Goal: Information Seeking & Learning: Find specific page/section

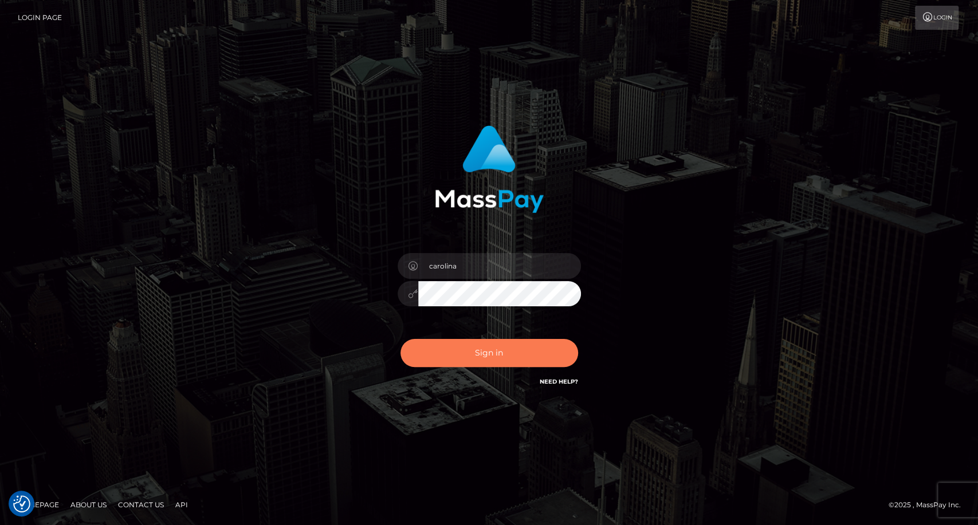
click at [469, 353] on button "Sign in" at bounding box center [489, 353] width 178 height 28
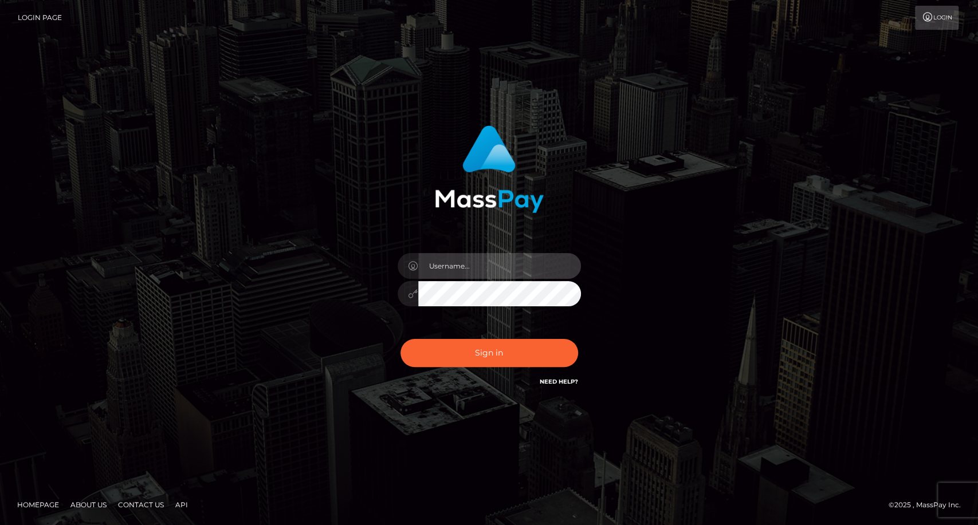
type input "carolina"
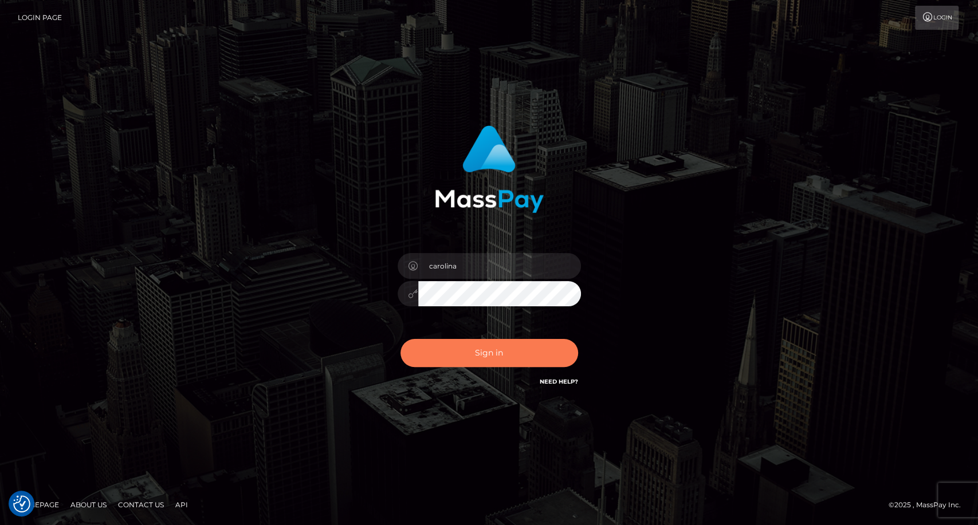
click at [479, 360] on button "Sign in" at bounding box center [489, 353] width 178 height 28
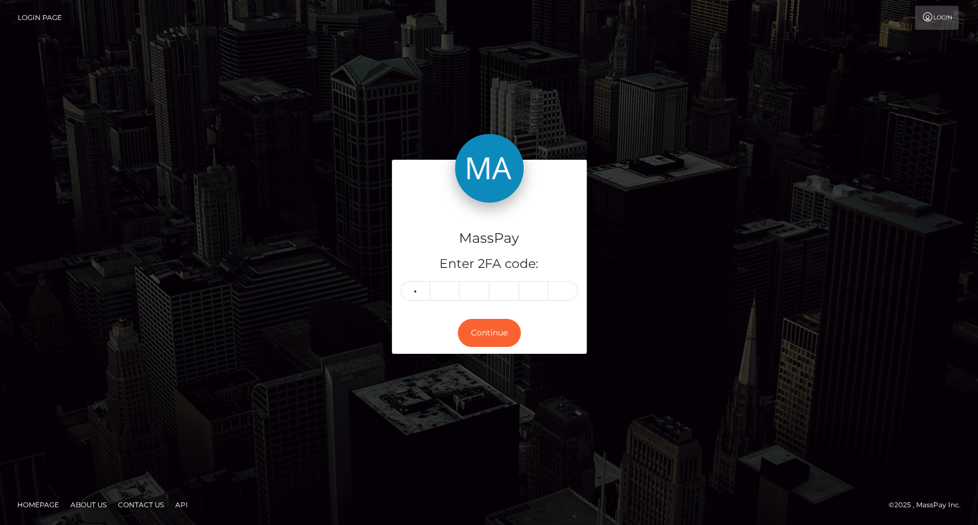
type input "2"
type input "1"
type input "9"
type input "3"
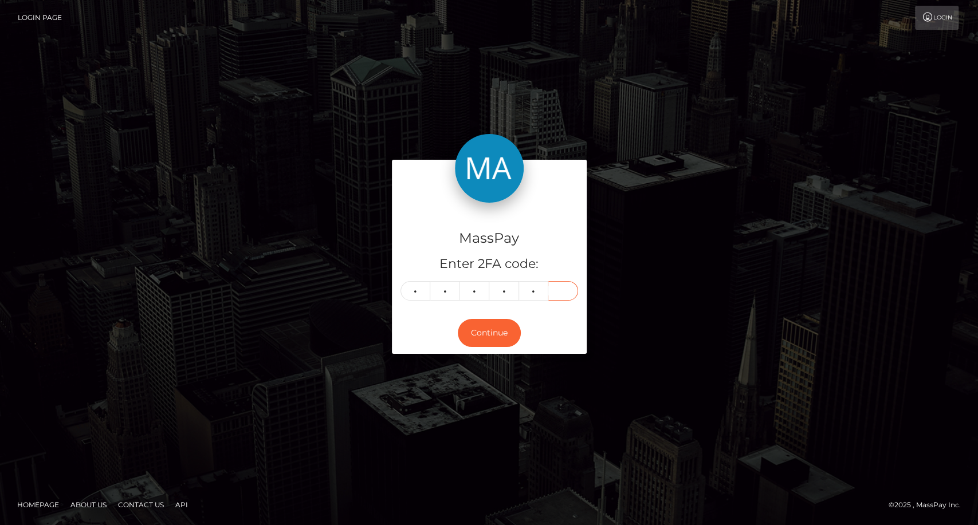
type input "9"
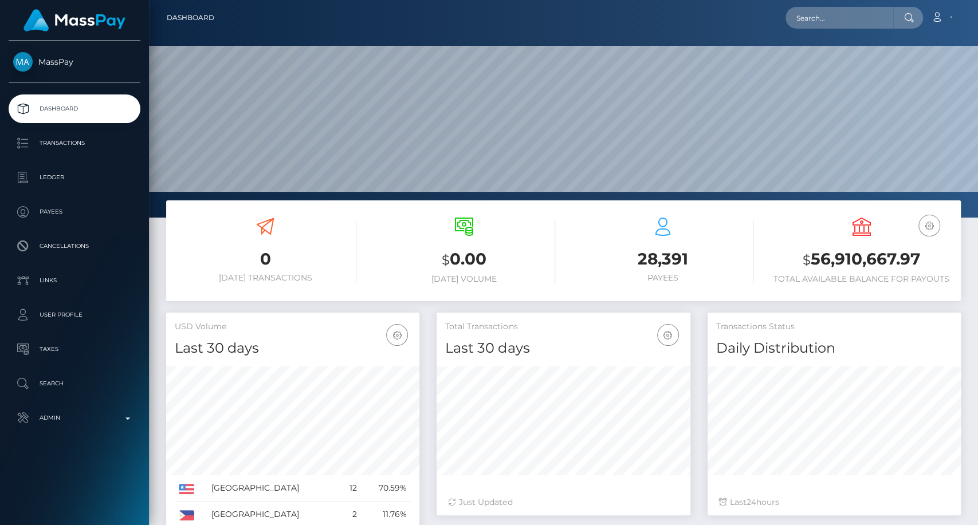
scroll to position [202, 253]
click at [824, 14] on input "text" at bounding box center [839, 18] width 108 height 22
paste input "132311"
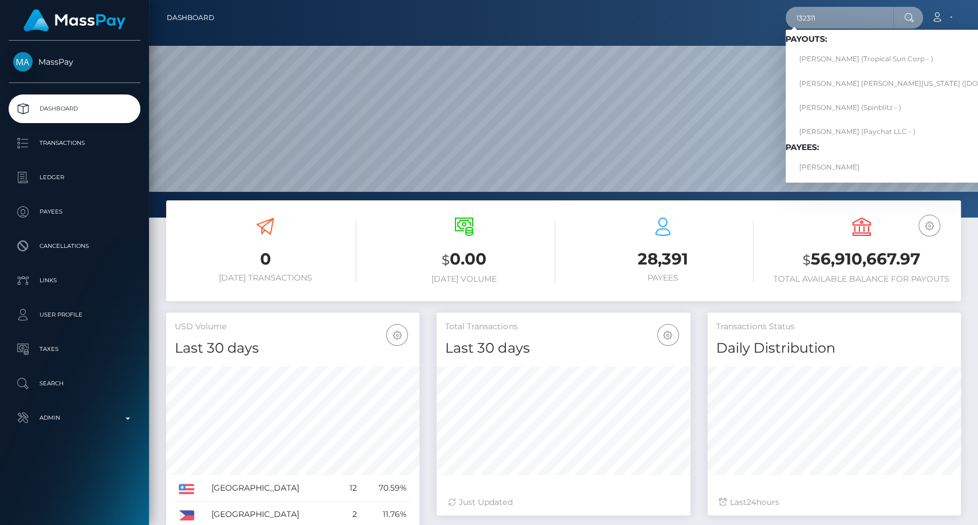
click at [811, 15] on input "132311" at bounding box center [839, 18] width 108 height 22
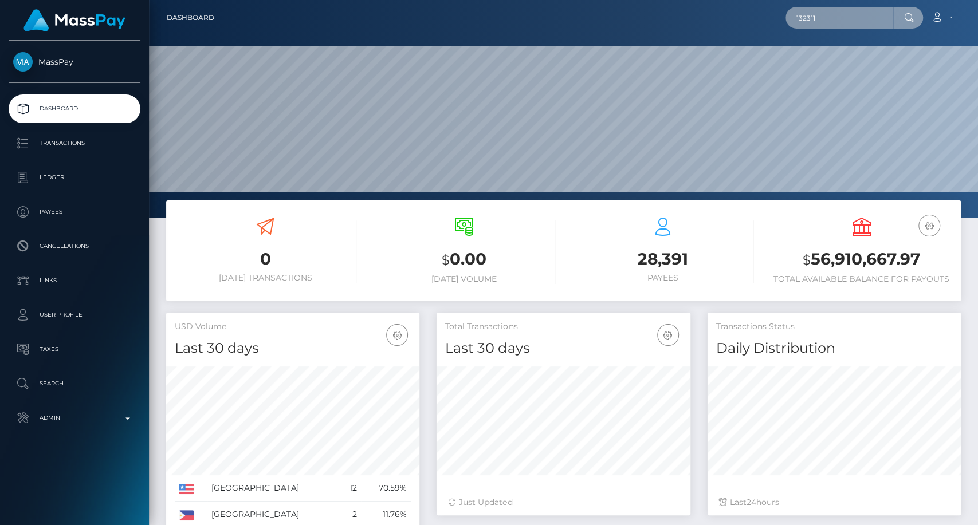
click at [811, 15] on input "132311" at bounding box center [839, 18] width 108 height 22
paste input "[EMAIL_ADDRESS][DOMAIN_NAME]"
type input "[EMAIL_ADDRESS][DOMAIN_NAME]"
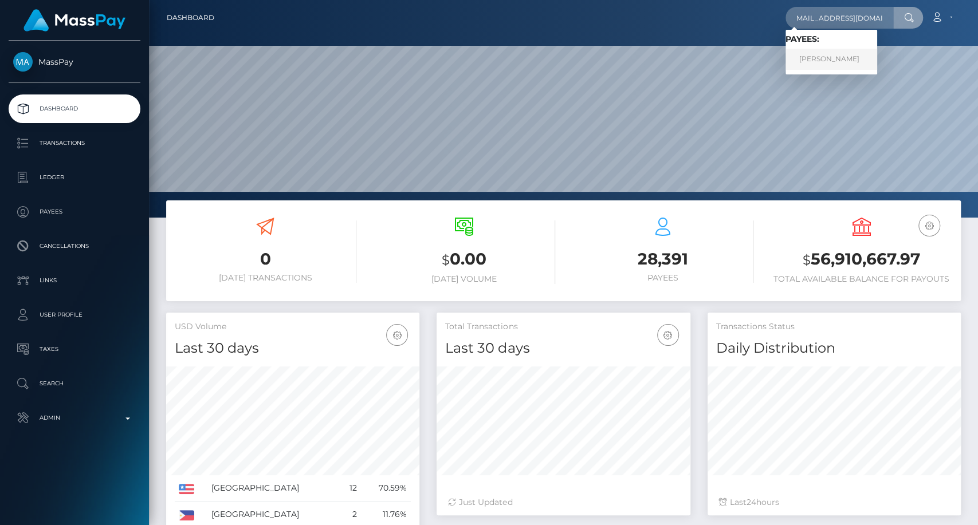
scroll to position [0, 0]
click at [816, 62] on link "Dylan Lemay" at bounding box center [831, 59] width 92 height 21
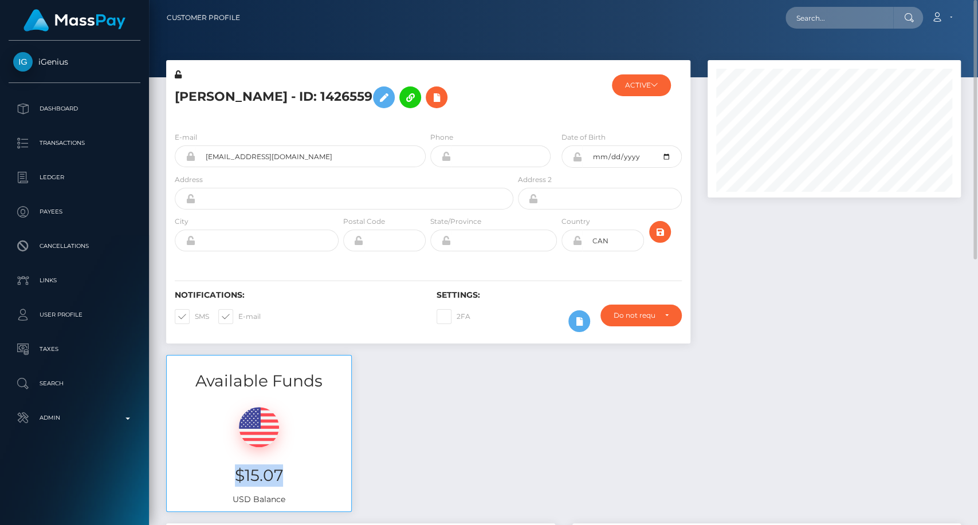
drag, startPoint x: 237, startPoint y: 473, endPoint x: 316, endPoint y: 471, distance: 79.1
click at [316, 471] on h3 "$15.07" at bounding box center [258, 476] width 167 height 22
copy h3 "$15.07"
click at [839, 10] on input "text" at bounding box center [839, 18] width 108 height 22
paste input "stormskies.24@gmail.com"
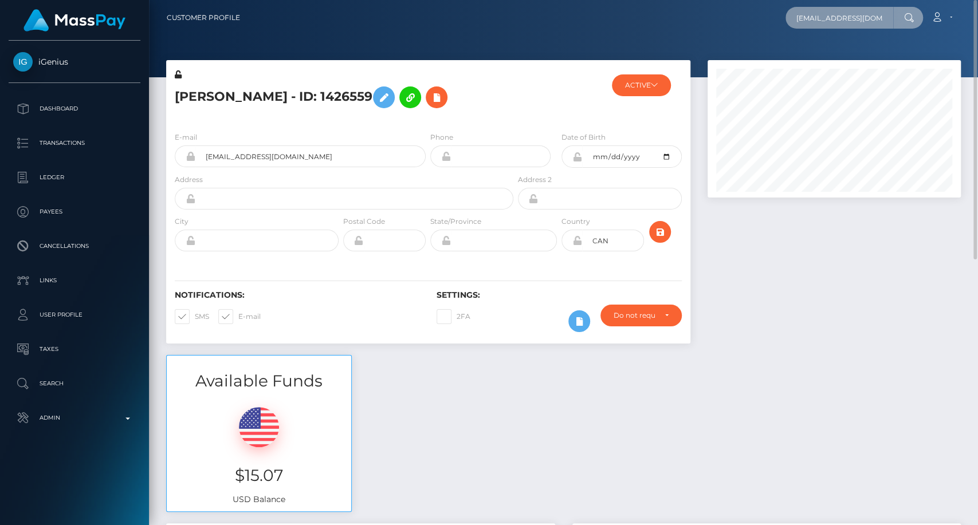
scroll to position [0, 6]
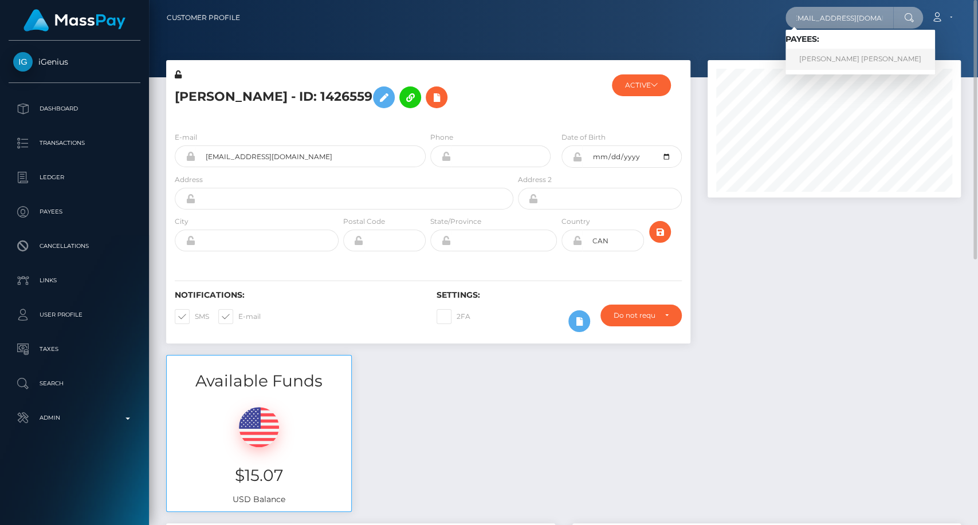
type input "stormskies.24@gmail.com"
click at [824, 61] on link "KARISSA HAILEY ALYSSA PAYNE" at bounding box center [860, 59] width 150 height 21
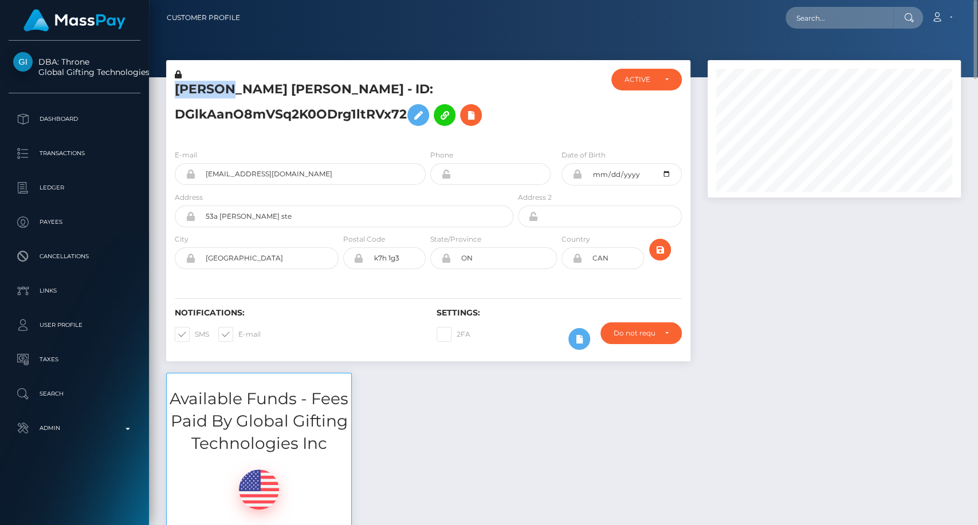
drag, startPoint x: 171, startPoint y: 89, endPoint x: 230, endPoint y: 97, distance: 59.5
click at [230, 97] on div "KARISSA HAILEY ALYSSA PAYNE - ID: DGlkAanO8mVSq2K0ODrg1ltRVx72" at bounding box center [340, 105] width 349 height 72
copy h5 "KARISSA"
click at [821, 13] on input "text" at bounding box center [839, 18] width 108 height 22
paste input "allthingssecure27@gmail.com"
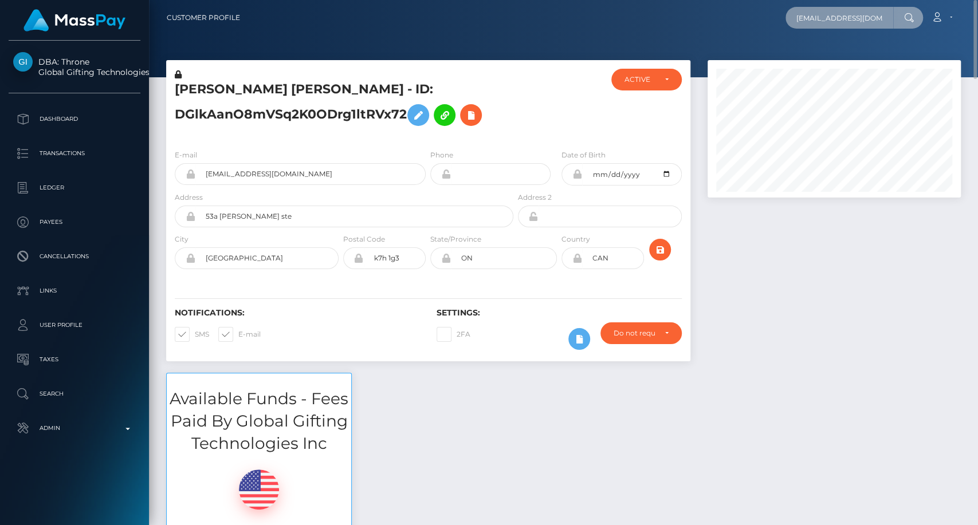
scroll to position [0, 19]
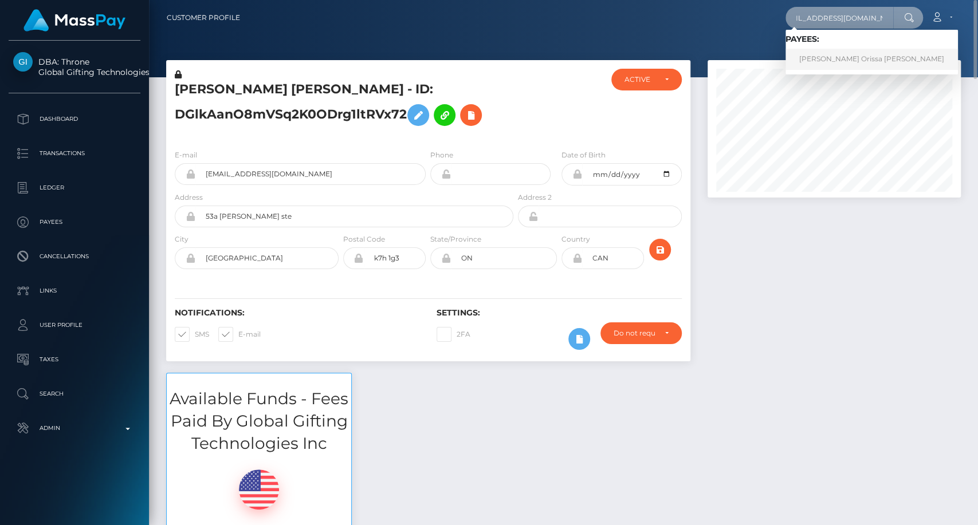
type input "allthingssecure27@gmail.com"
click at [816, 65] on link "Sandricka Orissa Thomas" at bounding box center [871, 59] width 172 height 21
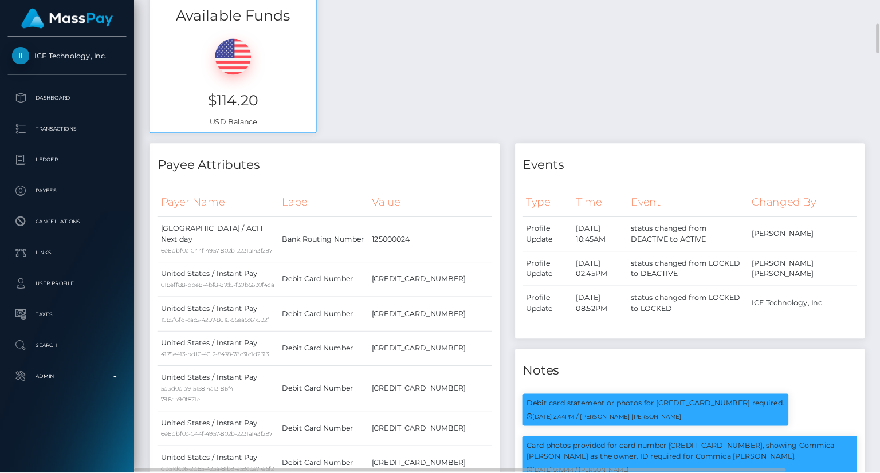
scroll to position [137, 220]
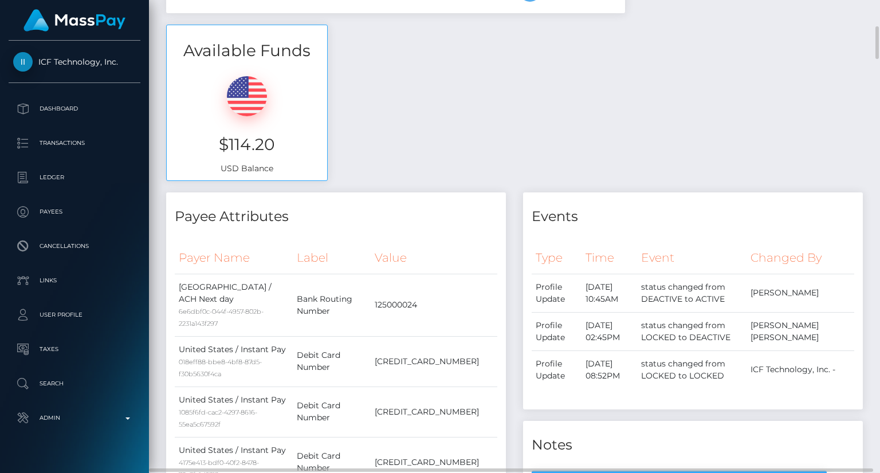
drag, startPoint x: 882, startPoint y: 0, endPoint x: 456, endPoint y: 144, distance: 449.5
click at [456, 144] on div "Available Funds $114.20 USD Balance" at bounding box center [515, 109] width 714 height 168
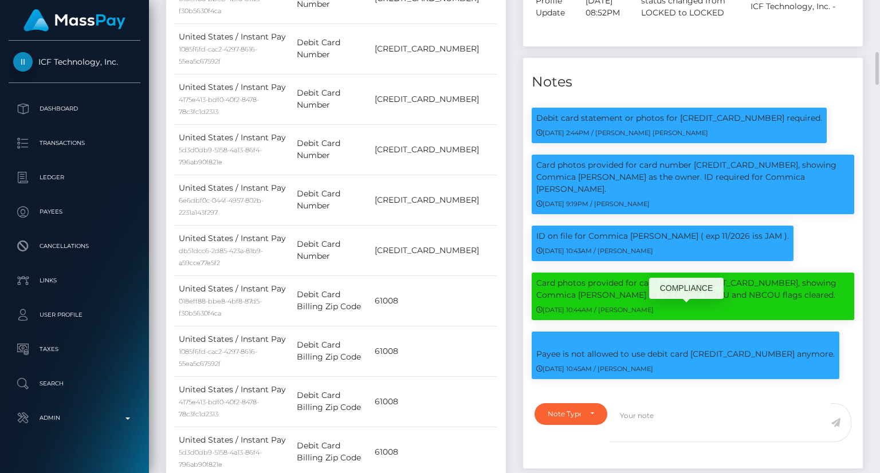
click at [632, 336] on p "Payee is not allowed to use debit card 4701320327960619 anymore." at bounding box center [685, 348] width 298 height 24
copy div "Payee is not allowed to use debit card 4701320327960619 anymore."
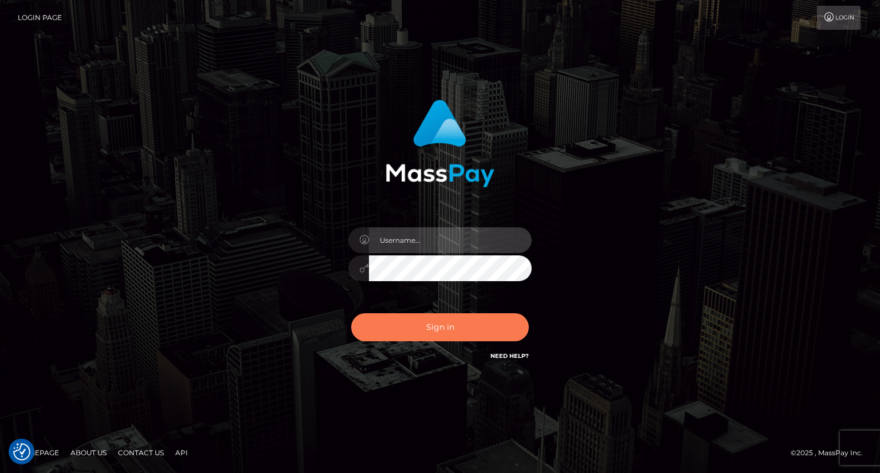
type input "carolina"
click at [416, 326] on button "Sign in" at bounding box center [440, 327] width 178 height 28
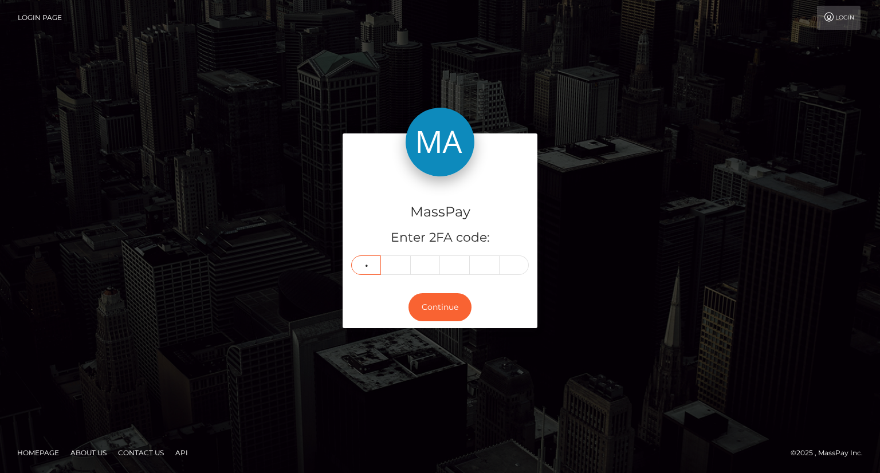
type input "4"
type input "3"
type input "9"
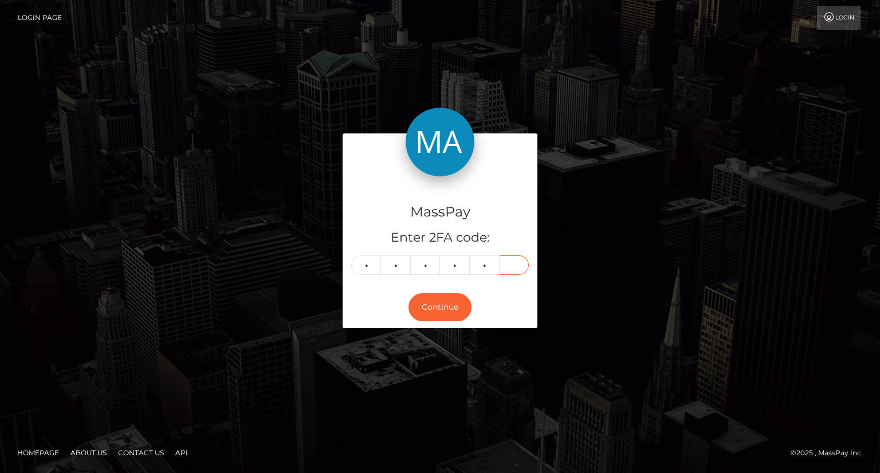
type input "3"
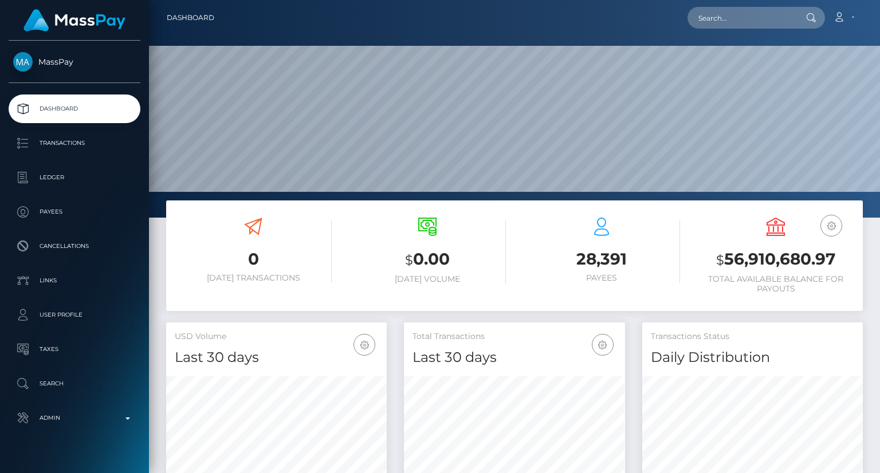
scroll to position [203, 220]
click at [749, 17] on input "text" at bounding box center [741, 18] width 108 height 22
paste input "[EMAIL_ADDRESS][DOMAIN_NAME]"
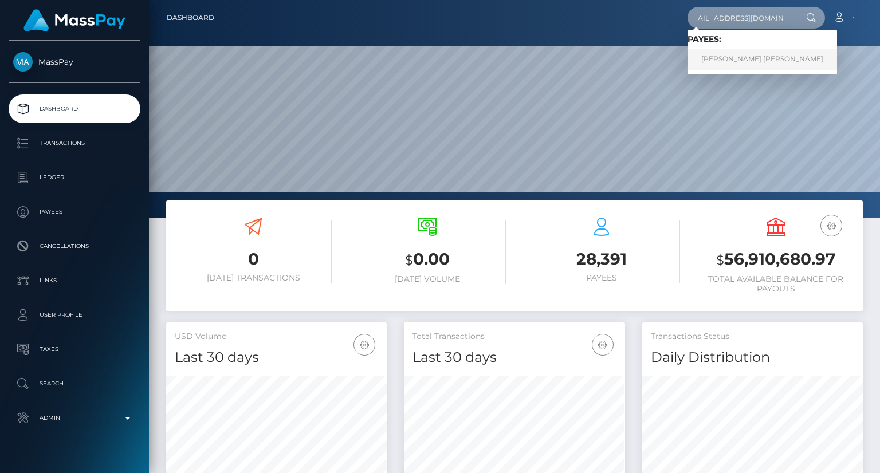
type input "[EMAIL_ADDRESS][DOMAIN_NAME]"
click at [749, 51] on link "[PERSON_NAME] [PERSON_NAME]" at bounding box center [762, 59] width 150 height 21
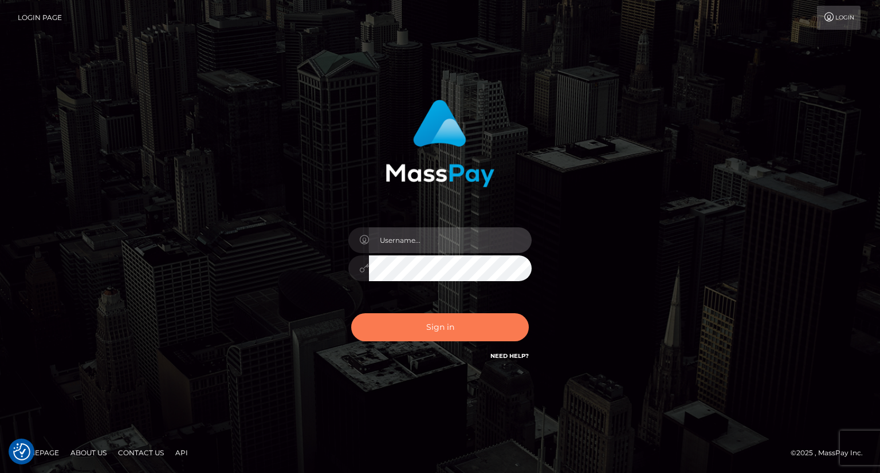
type input "carolina"
click at [454, 327] on button "Sign in" at bounding box center [440, 327] width 178 height 28
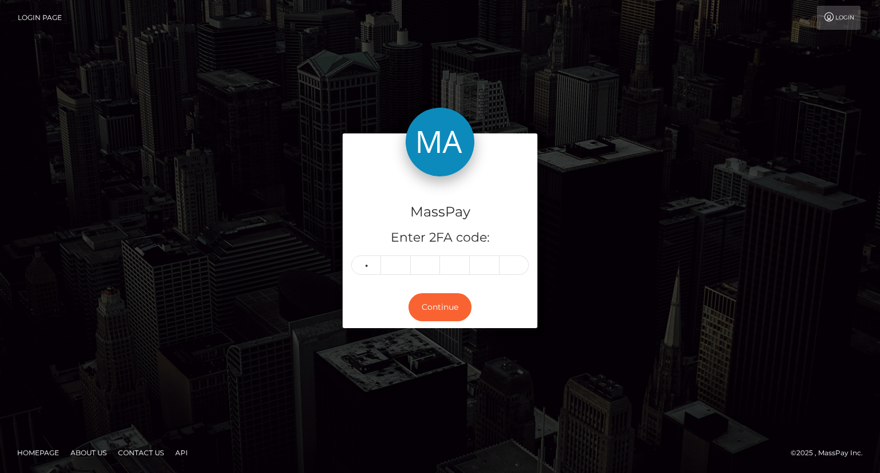
type input "4"
type input "8"
type input "9"
type input "6"
type input "1"
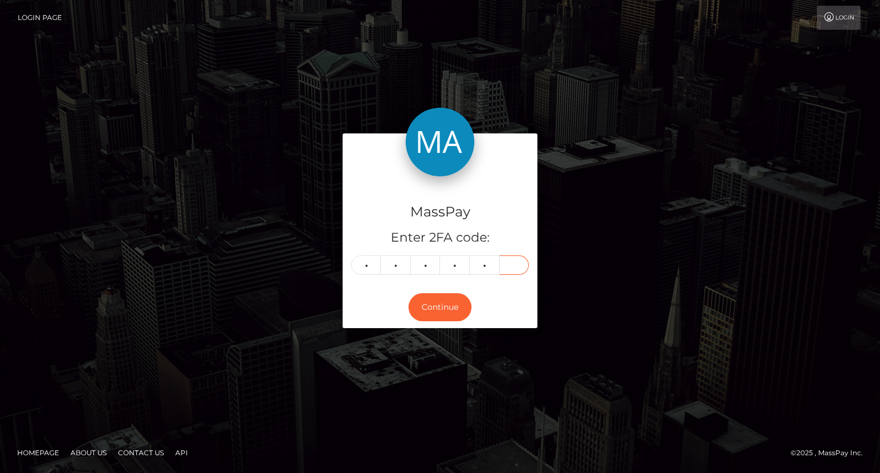
type input "3"
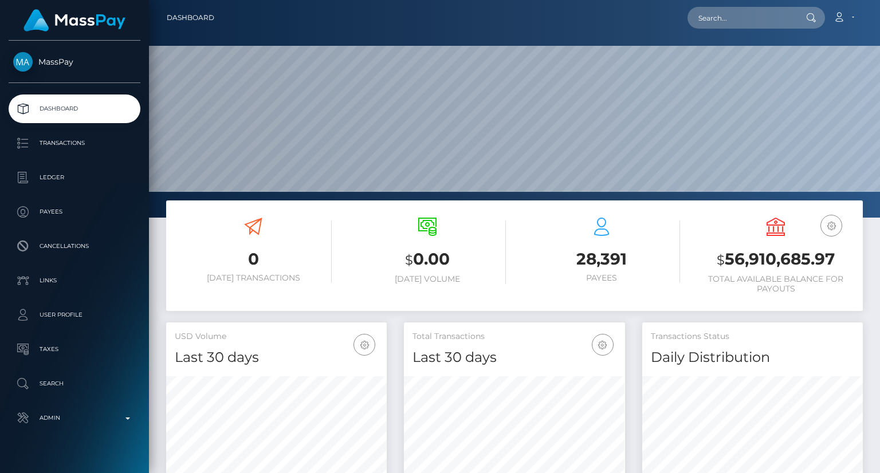
scroll to position [203, 220]
click at [764, 15] on input "text" at bounding box center [741, 18] width 108 height 22
paste input "natjablonsky@aol.com"
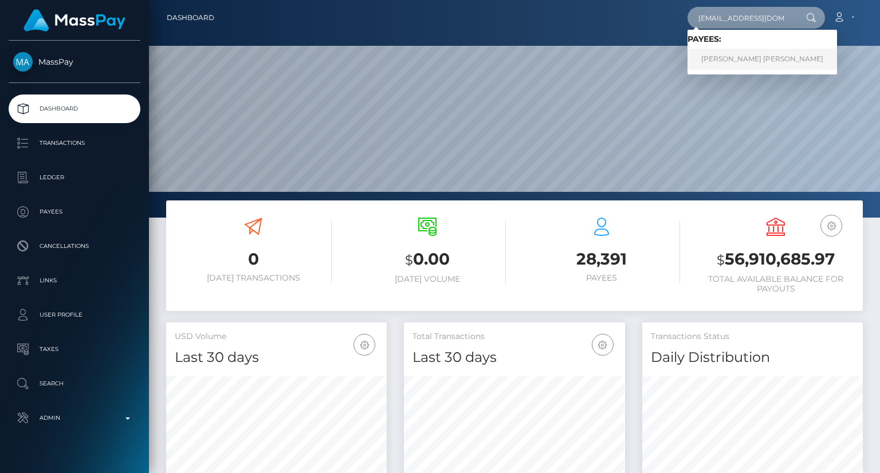
type input "natjablonsky@aol.com"
click at [734, 66] on link "NATALIE JEAN JABLONSKY" at bounding box center [762, 59] width 150 height 21
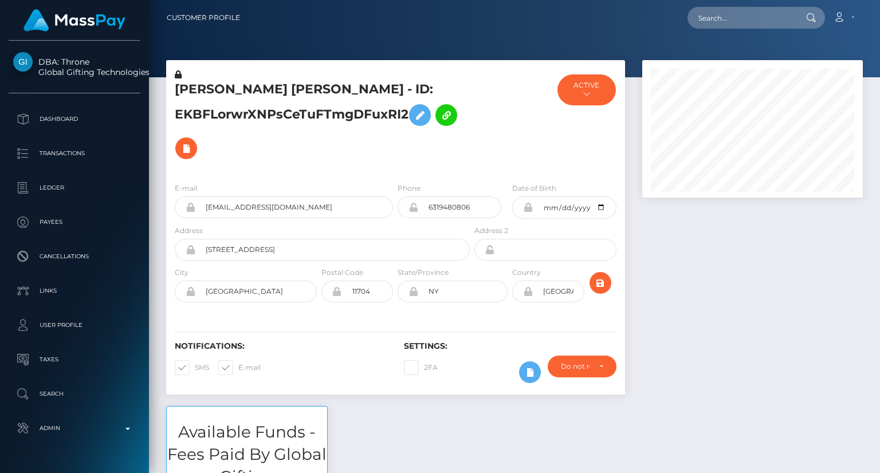
scroll to position [137, 220]
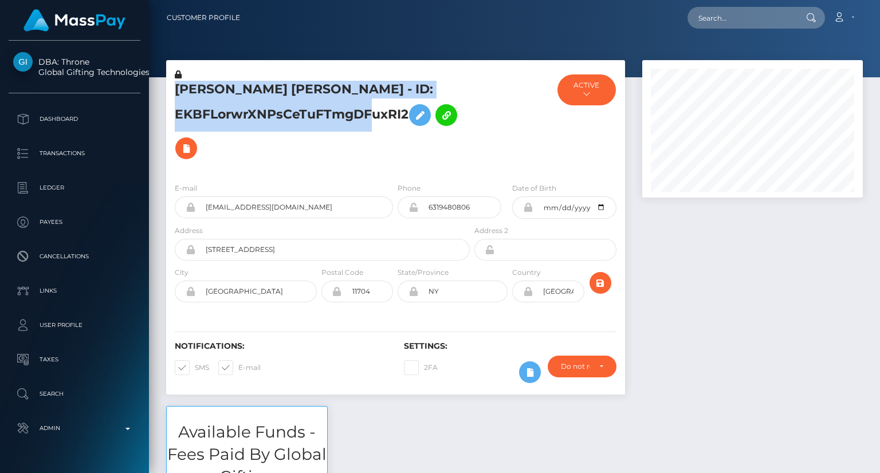
drag, startPoint x: 172, startPoint y: 89, endPoint x: 405, endPoint y: 111, distance: 234.2
click at [405, 111] on div "[PERSON_NAME] [PERSON_NAME] - ID: EKBFLorwrXNPsCeTuFTmgDFuxRI2" at bounding box center [319, 121] width 306 height 105
copy h5 "[PERSON_NAME] [PERSON_NAME] - ID: EKBFLorwrXNPsCeTuFTmgDFuxRI2"
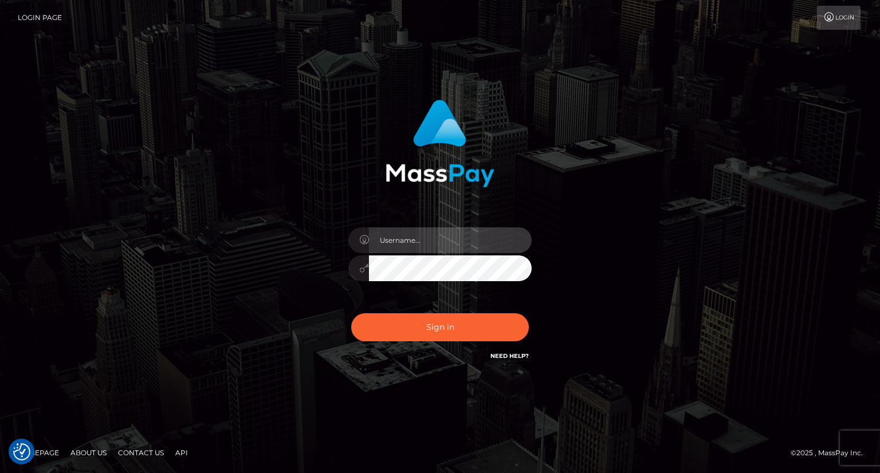
type input "carolina"
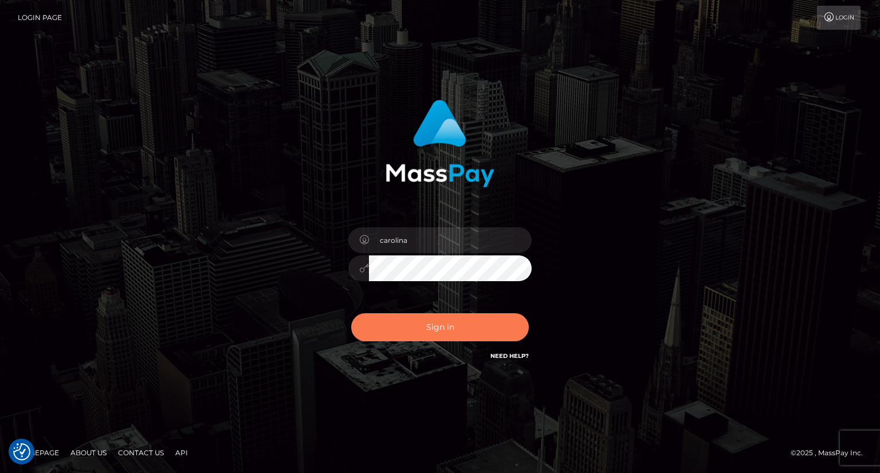
click at [443, 327] on button "Sign in" at bounding box center [440, 327] width 178 height 28
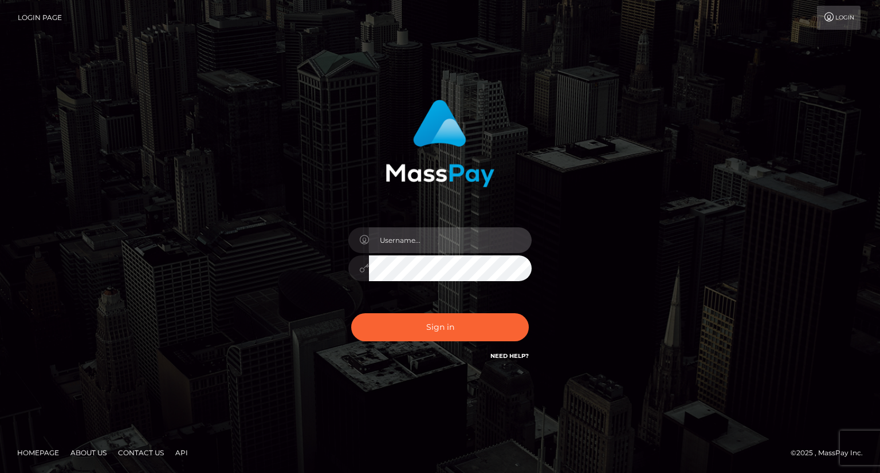
type input "carolina"
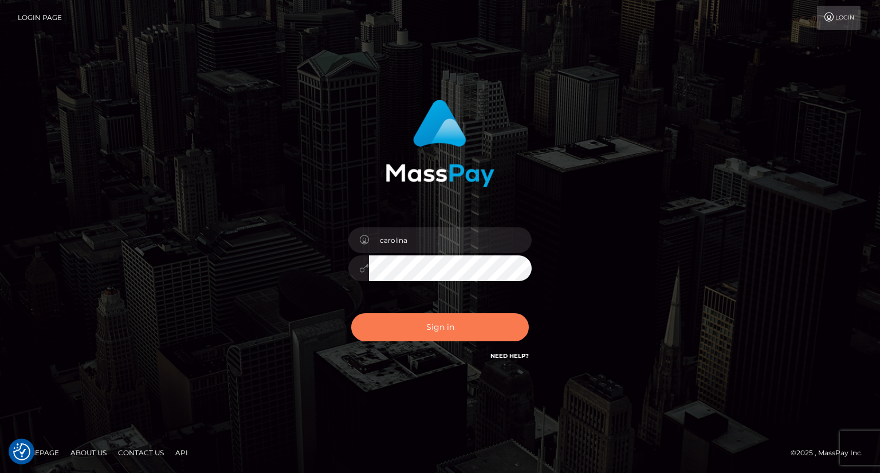
click at [441, 356] on div "Sign in Need Help?" at bounding box center [440, 331] width 201 height 51
click at [445, 332] on button "Sign in" at bounding box center [440, 327] width 178 height 28
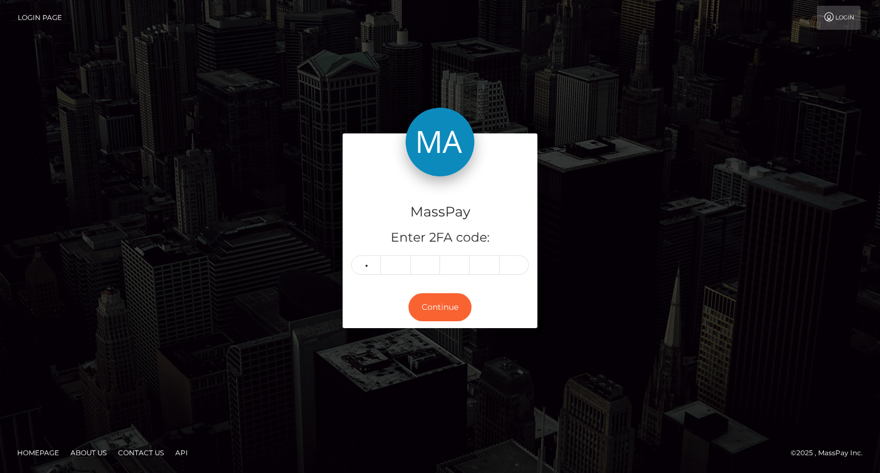
type input "9"
type input "1"
type input "4"
type input "0"
type input "2"
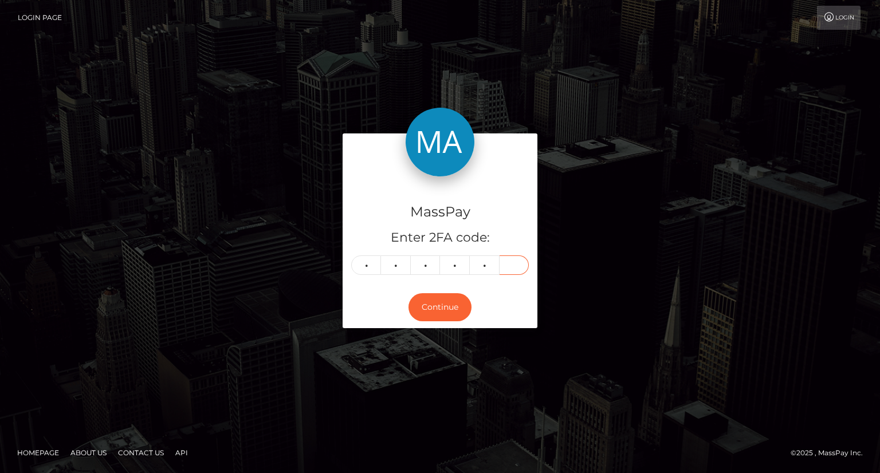
type input "1"
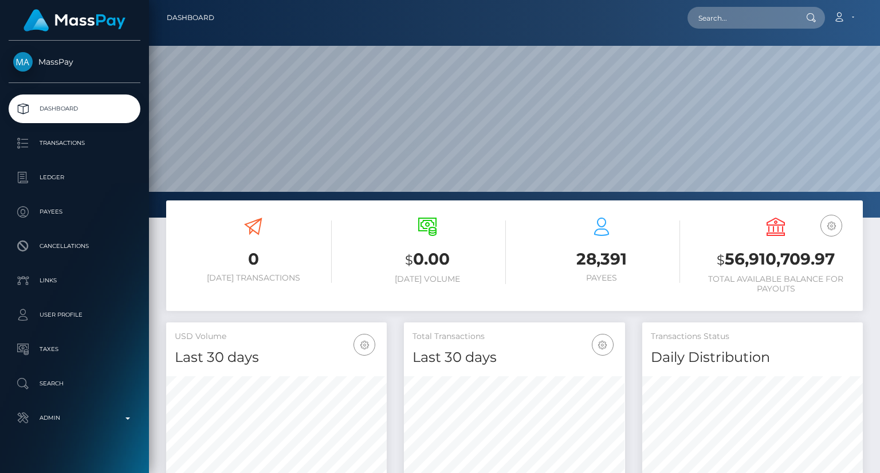
scroll to position [203, 220]
click at [727, 21] on input "text" at bounding box center [741, 18] width 108 height 22
paste input "ead3smikel@gmail.com"
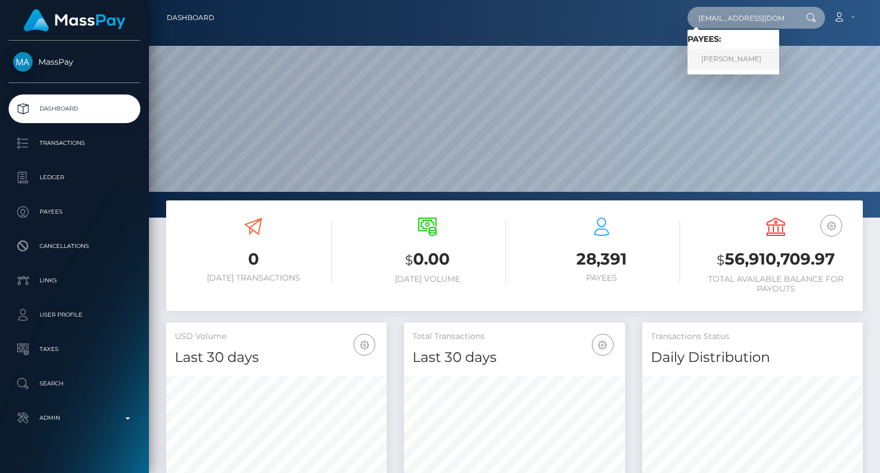
type input "ead3smikel@gmail.com"
click at [743, 50] on link "MIKEL ANN EADES" at bounding box center [733, 59] width 92 height 21
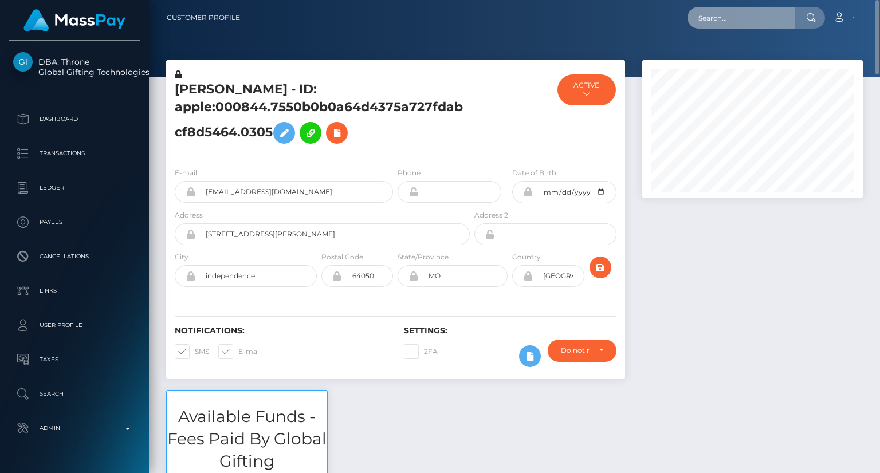
click at [729, 22] on input "text" at bounding box center [741, 18] width 108 height 22
paste input "[EMAIL_ADDRESS][DOMAIN_NAME]"
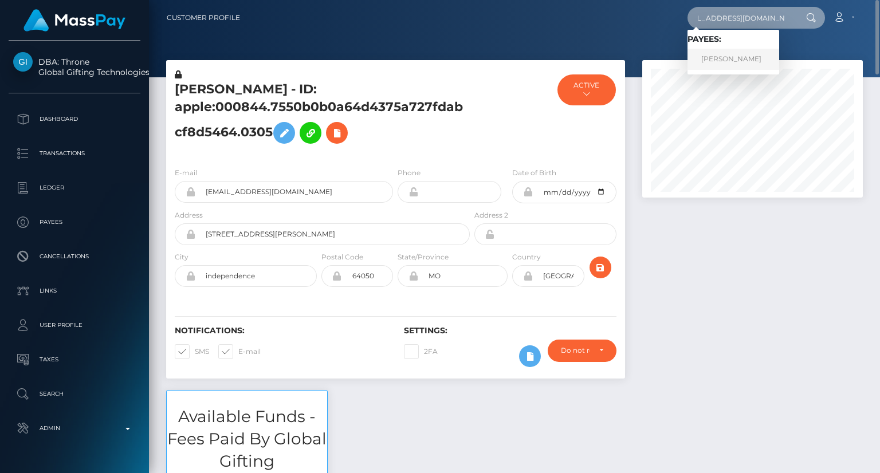
type input "[EMAIL_ADDRESS][DOMAIN_NAME]"
click at [731, 62] on link "[PERSON_NAME]" at bounding box center [733, 59] width 92 height 21
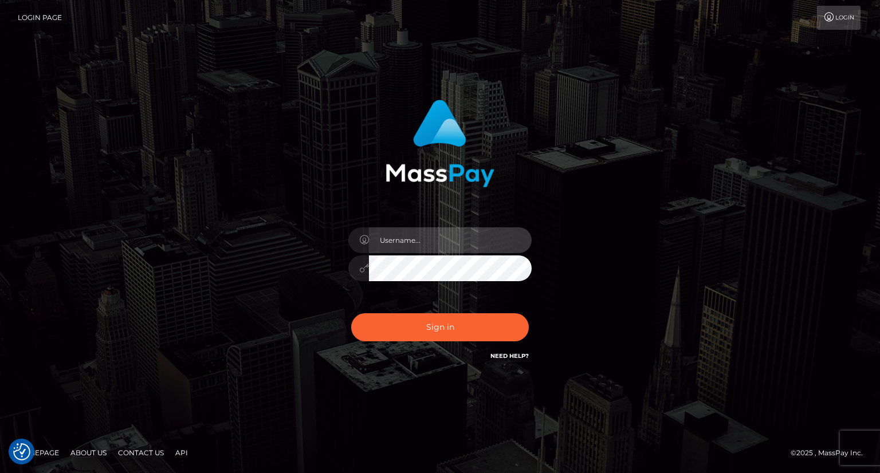
type input "carolina"
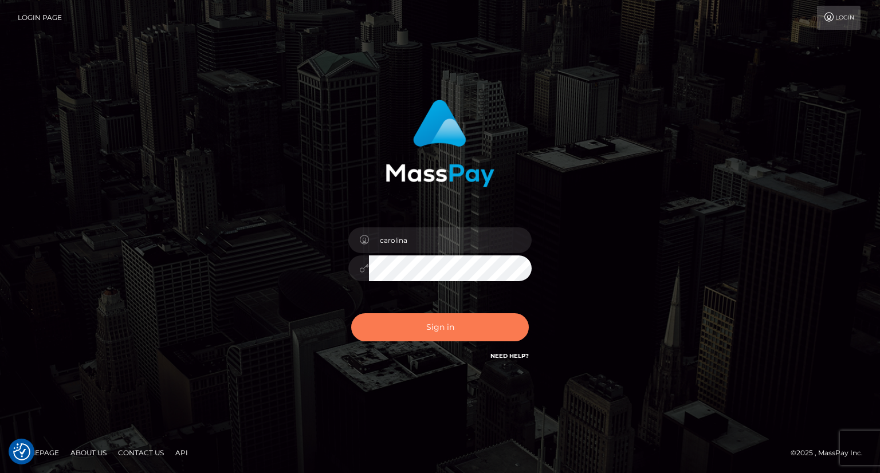
click at [442, 328] on button "Sign in" at bounding box center [440, 327] width 178 height 28
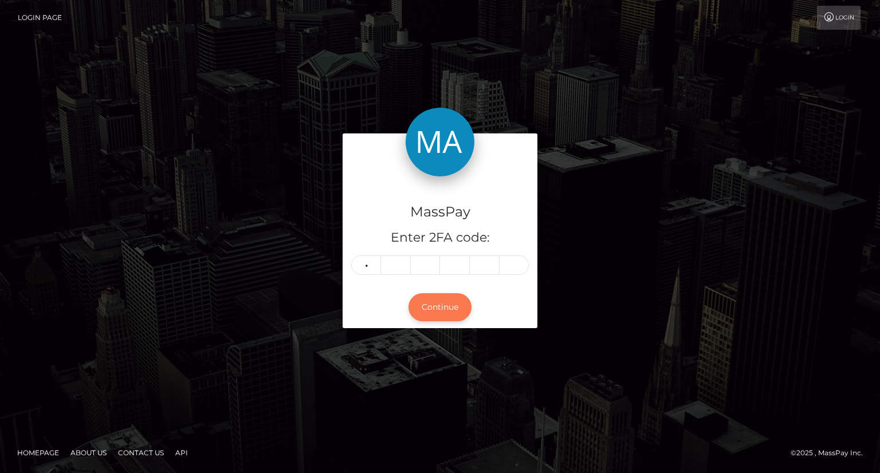
type input "5"
type input "7"
type input "2"
type input "6"
type input "9"
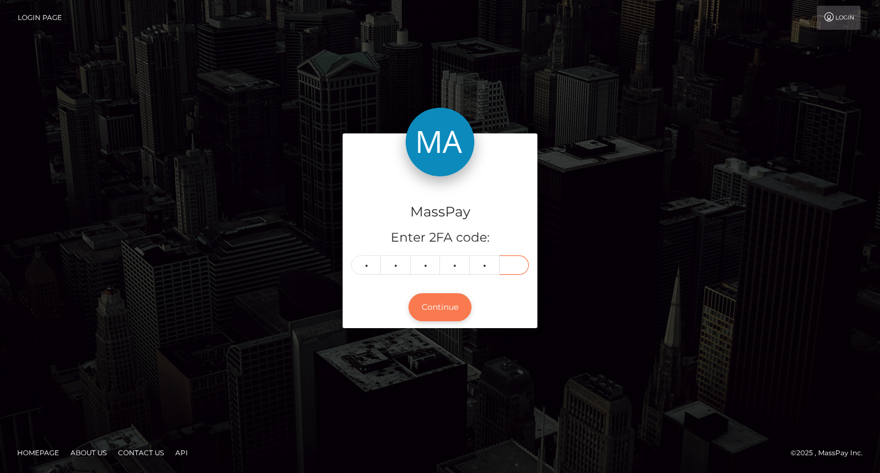
type input "2"
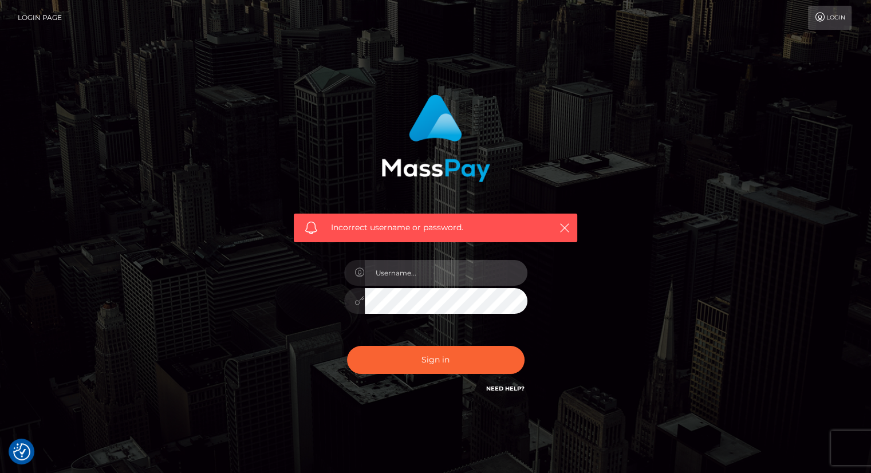
type input "carolina"
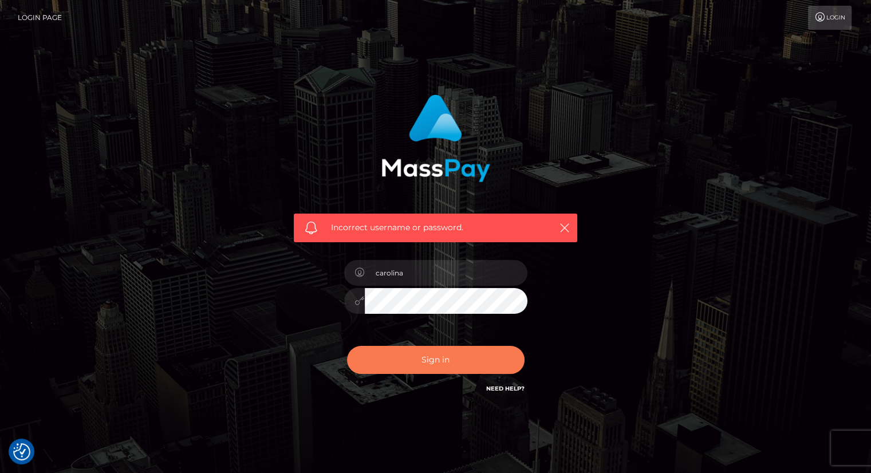
click at [411, 368] on button "Sign in" at bounding box center [436, 360] width 178 height 28
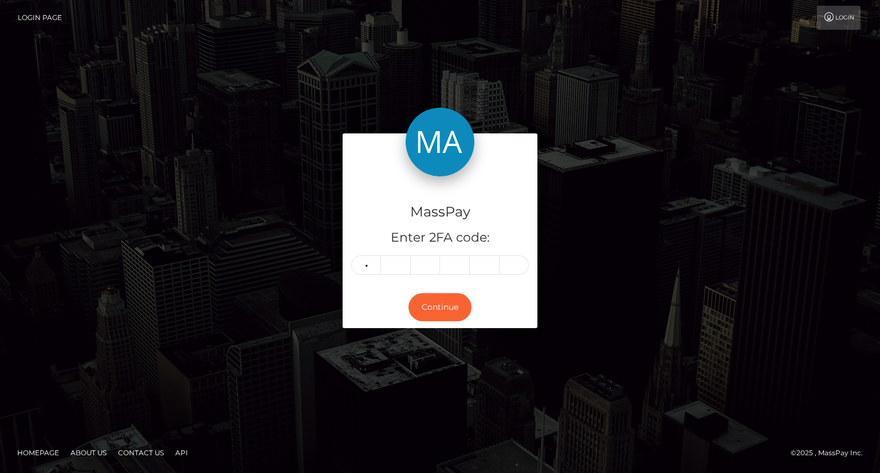
type input "0"
type input "7"
type input "3"
type input "2"
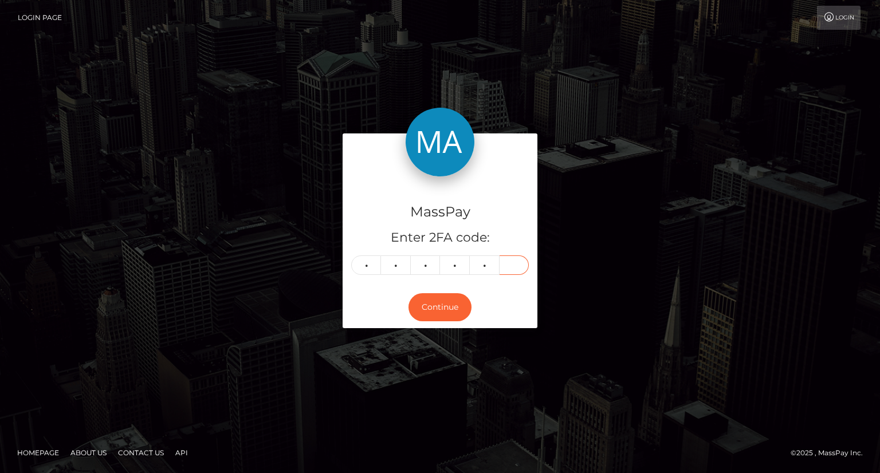
type input "0"
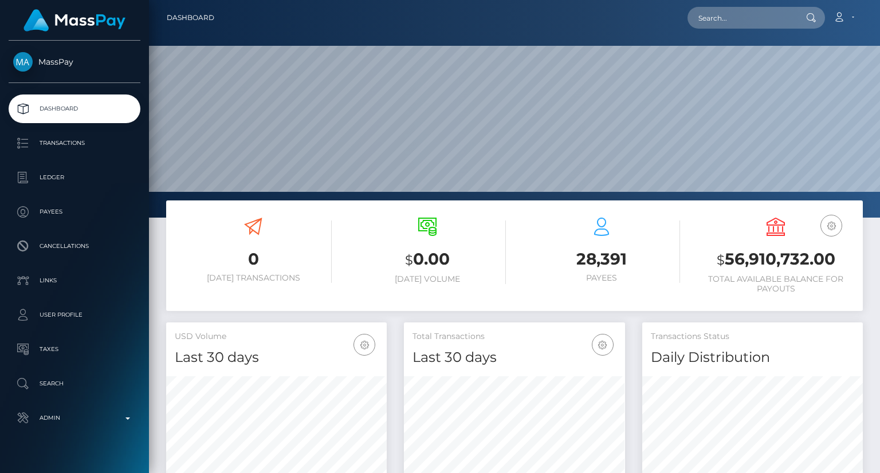
scroll to position [203, 220]
click at [736, 23] on input "text" at bounding box center [741, 18] width 108 height 22
paste input "[EMAIL_ADDRESS][DOMAIN_NAME]"
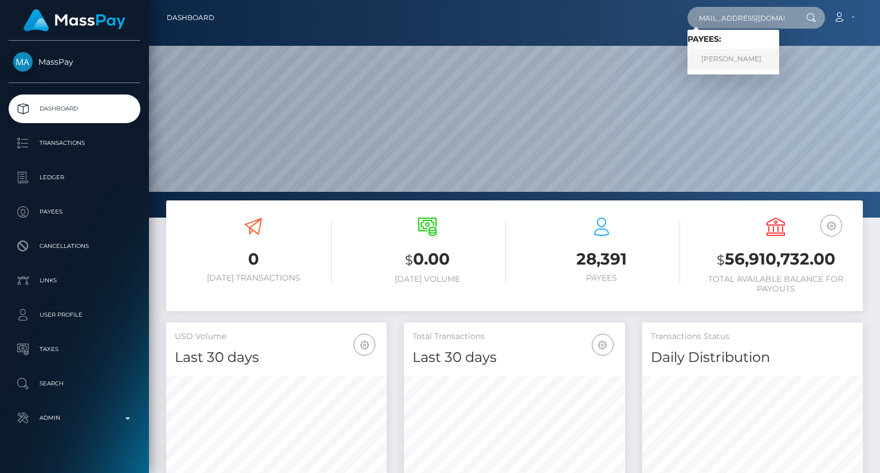
type input "[EMAIL_ADDRESS][DOMAIN_NAME]"
click at [756, 62] on link "CAROLINA SOFIA CIOFFI" at bounding box center [733, 59] width 92 height 21
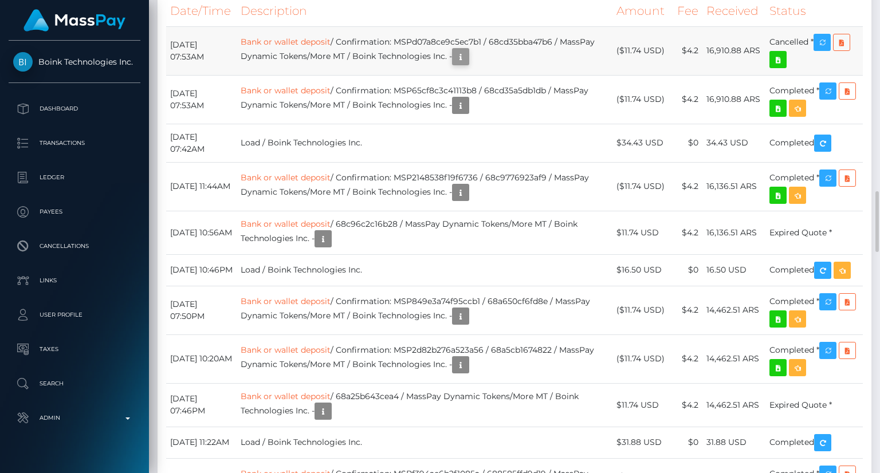
scroll to position [137, 220]
click at [467, 64] on icon "button" at bounding box center [461, 57] width 14 height 14
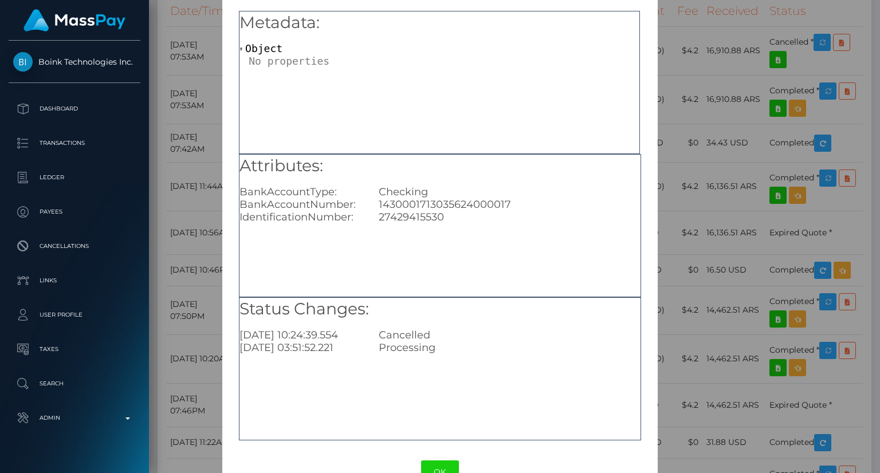
scroll to position [72, 0]
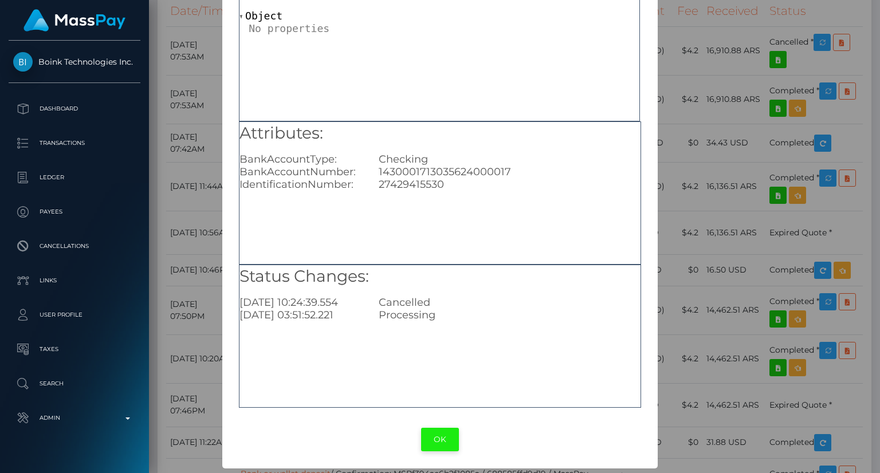
click at [442, 443] on button "OK" at bounding box center [440, 439] width 38 height 23
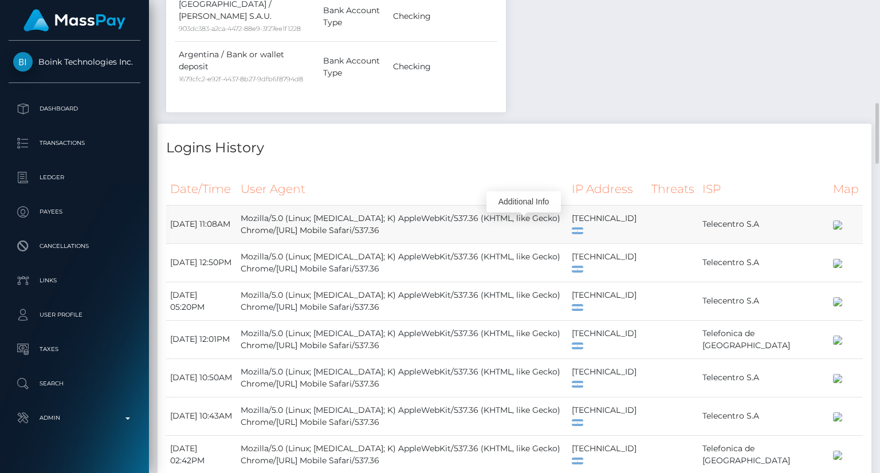
scroll to position [573, 0]
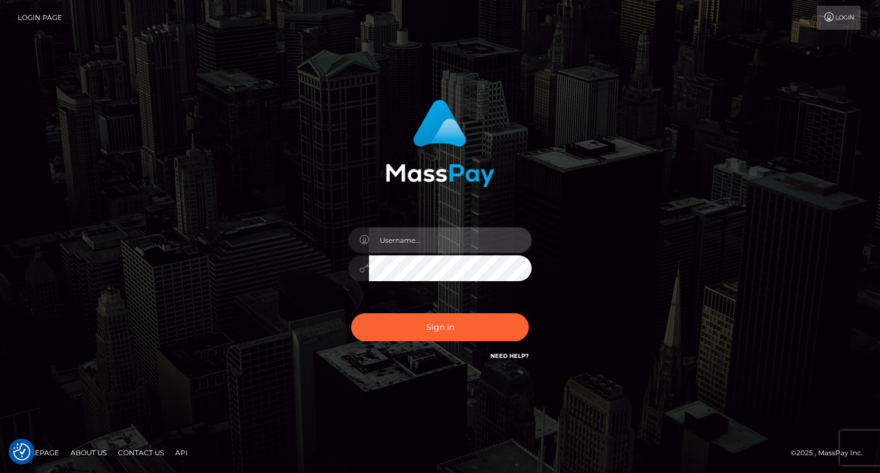
type input "carolina"
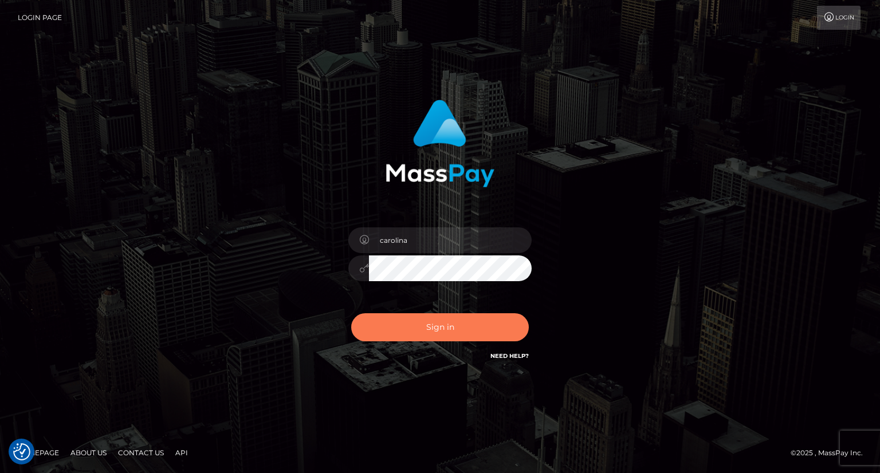
click at [441, 330] on button "Sign in" at bounding box center [440, 327] width 178 height 28
type input "carolina"
click at [478, 326] on button "Sign in" at bounding box center [440, 327] width 178 height 28
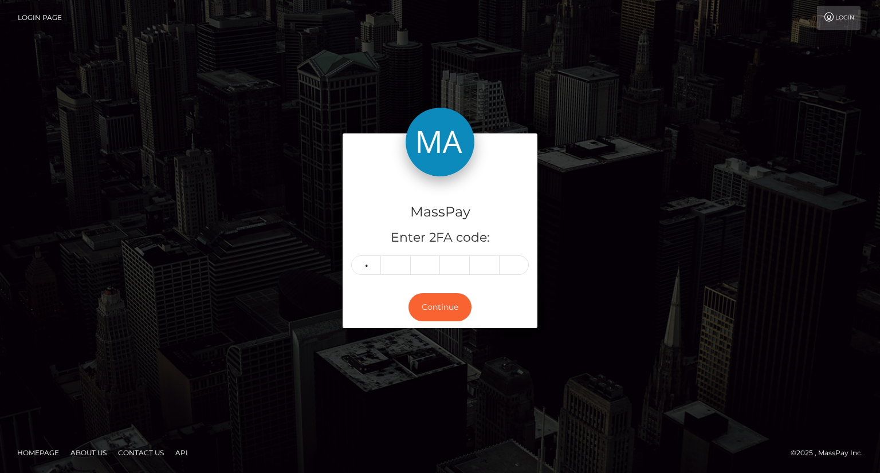
type input "5"
type input "2"
type input "1"
type input "8"
type input "6"
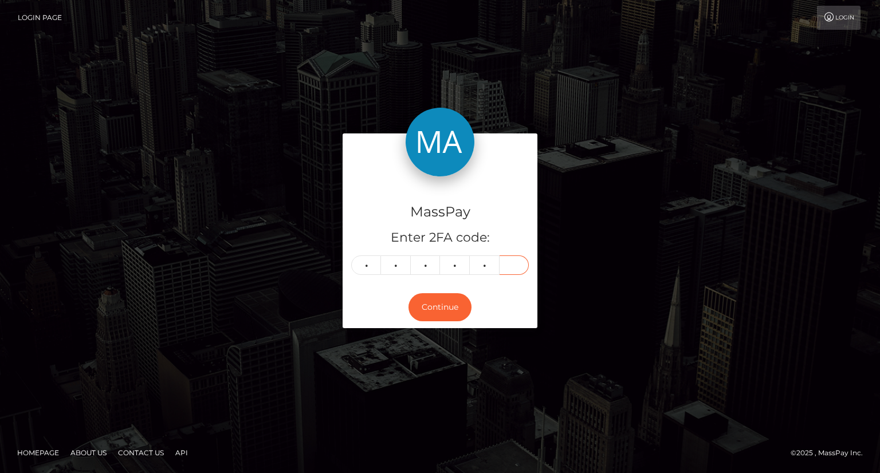
type input "5"
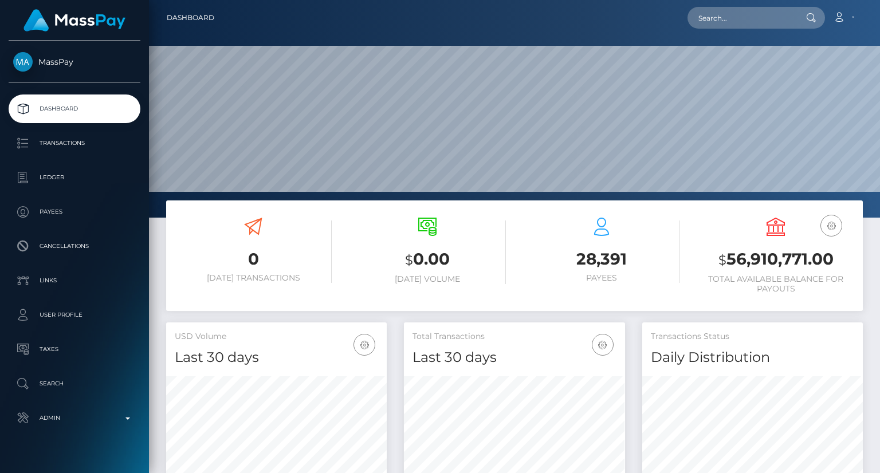
scroll to position [203, 220]
click at [741, 13] on input "text" at bounding box center [741, 18] width 108 height 22
paste input "yourgoddesslanaa@gmail.com"
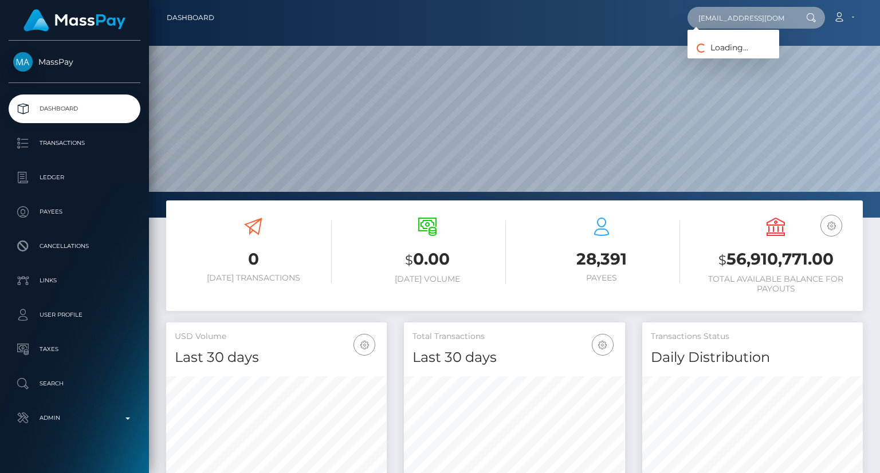
scroll to position [0, 22]
type input "yourgoddesslanaa@gmail.com"
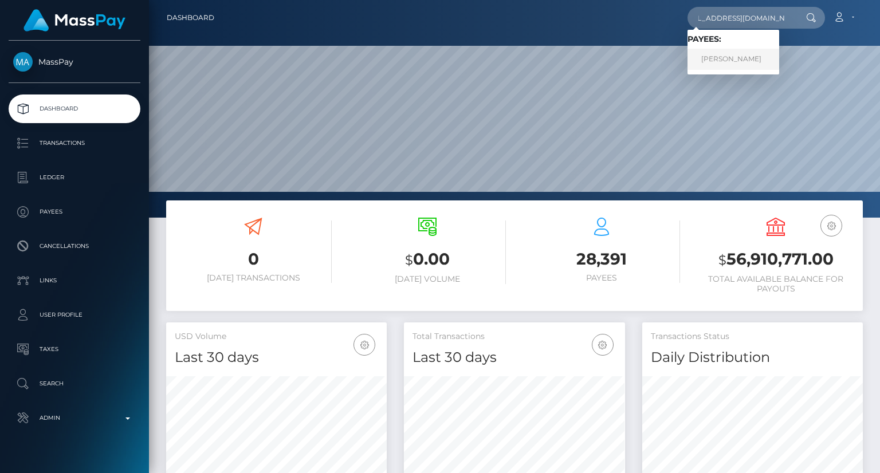
scroll to position [0, 0]
click at [721, 64] on link "HANNAH L BOYER" at bounding box center [733, 59] width 92 height 21
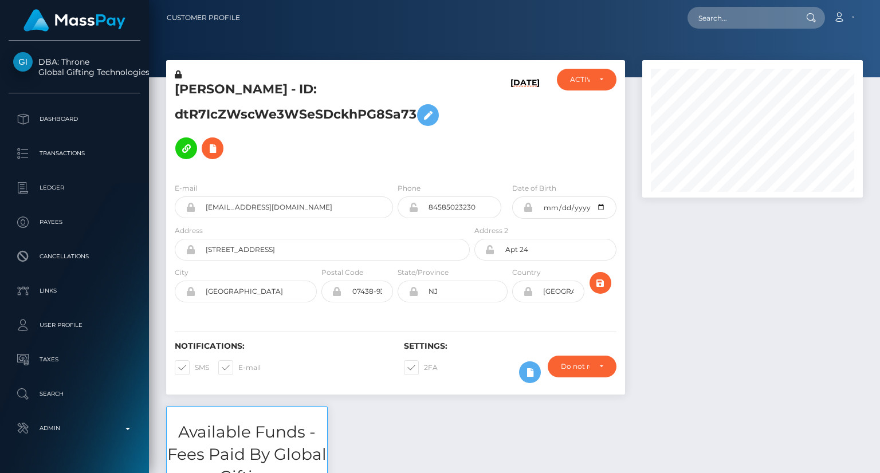
scroll to position [137, 220]
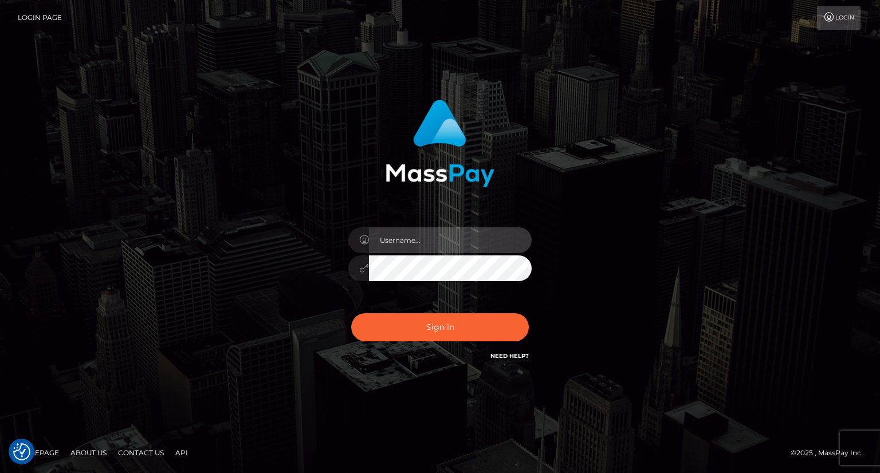
type input "carolina"
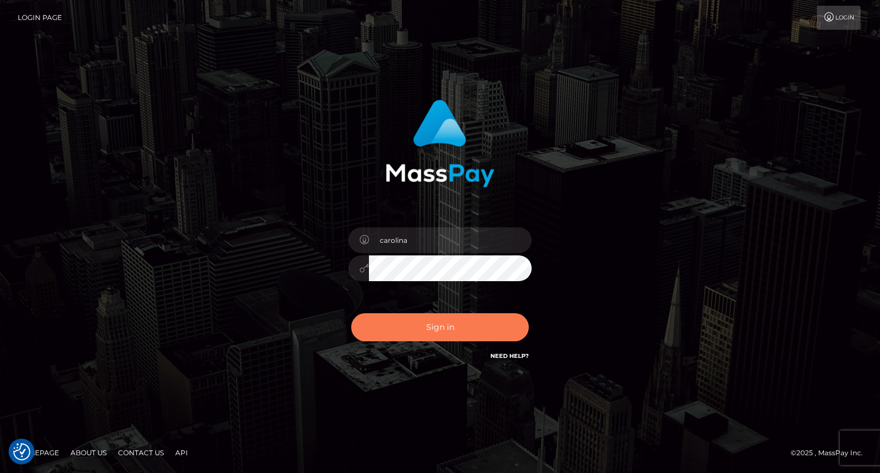
click at [443, 335] on button "Sign in" at bounding box center [440, 327] width 178 height 28
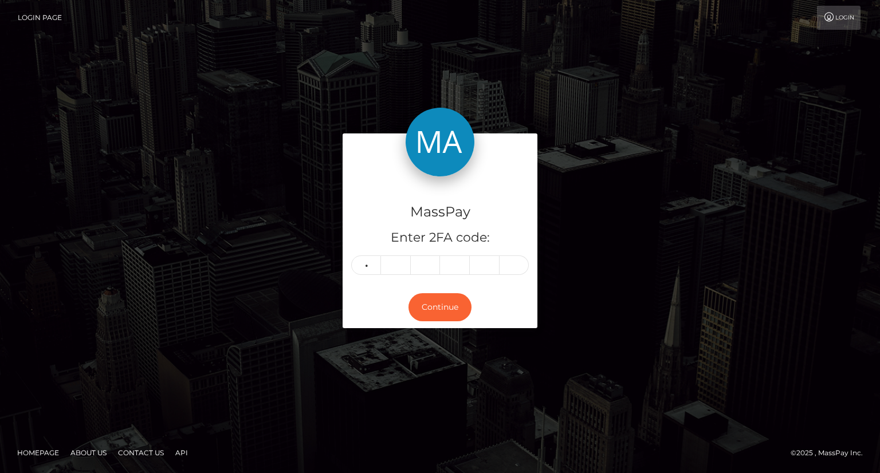
type input "0"
type input "1"
type input "8"
type input "2"
type input "7"
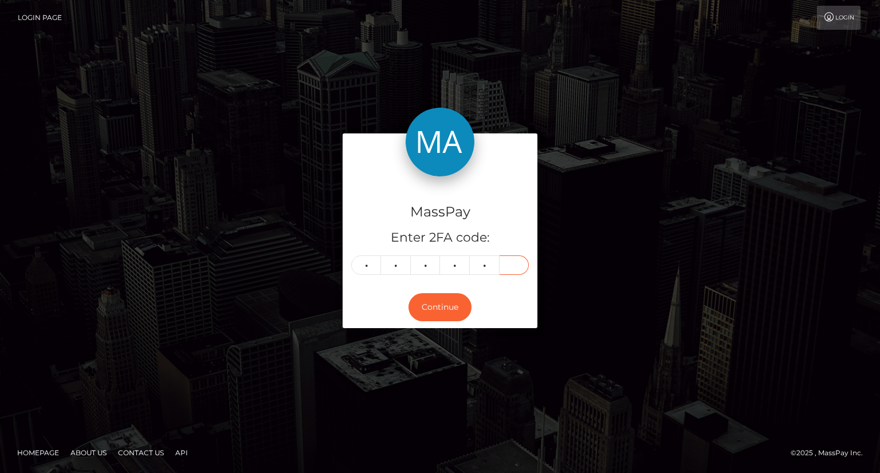
type input "2"
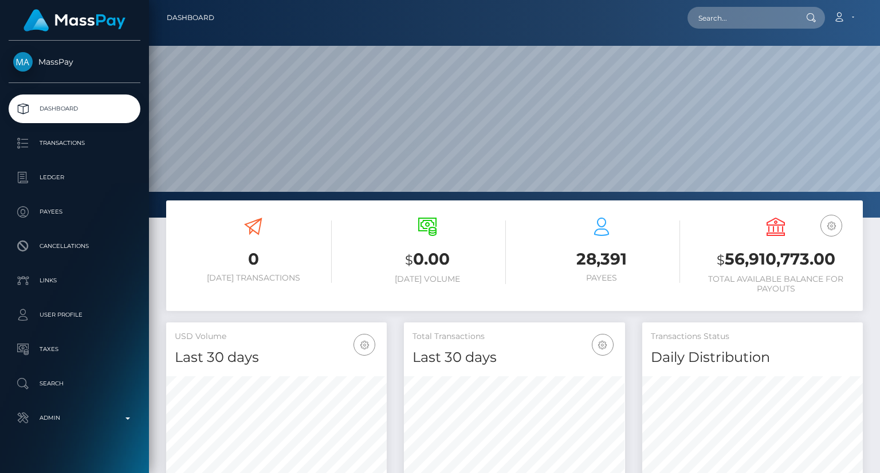
scroll to position [203, 220]
click at [727, 22] on input "text" at bounding box center [741, 18] width 108 height 22
paste input "[EMAIL_ADDRESS][DOMAIN_NAME]"
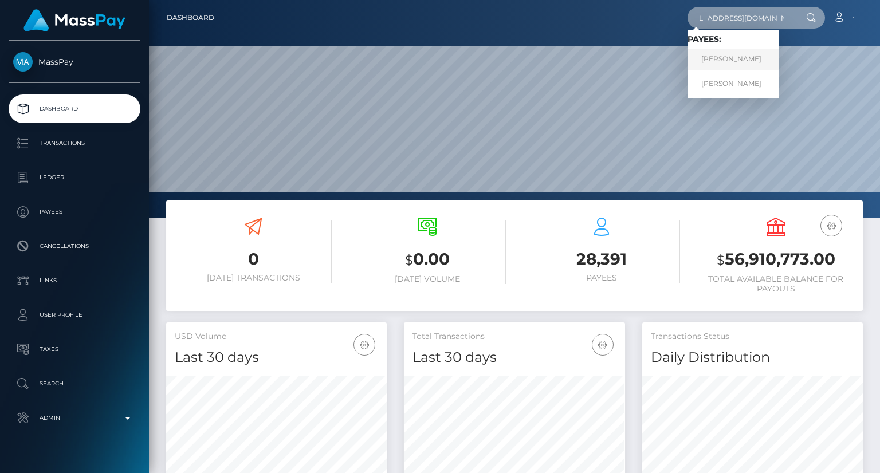
type input "[EMAIL_ADDRESS][DOMAIN_NAME]"
click at [734, 62] on link "[PERSON_NAME]" at bounding box center [733, 59] width 92 height 21
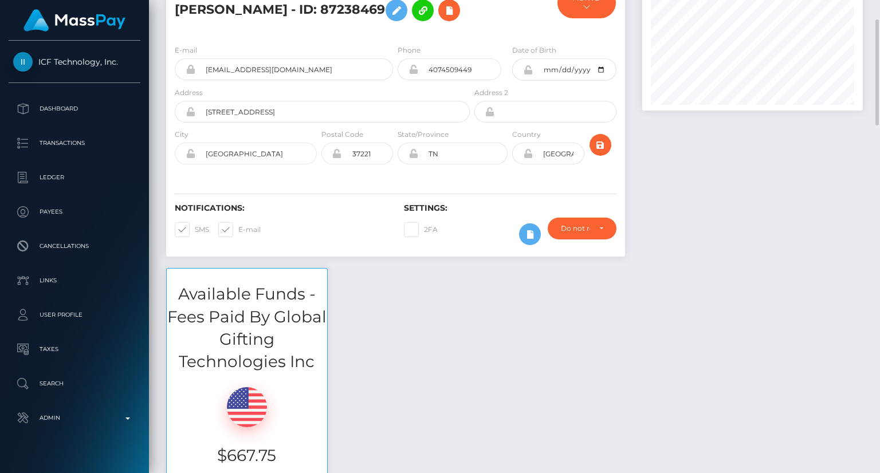
scroll to position [259, 0]
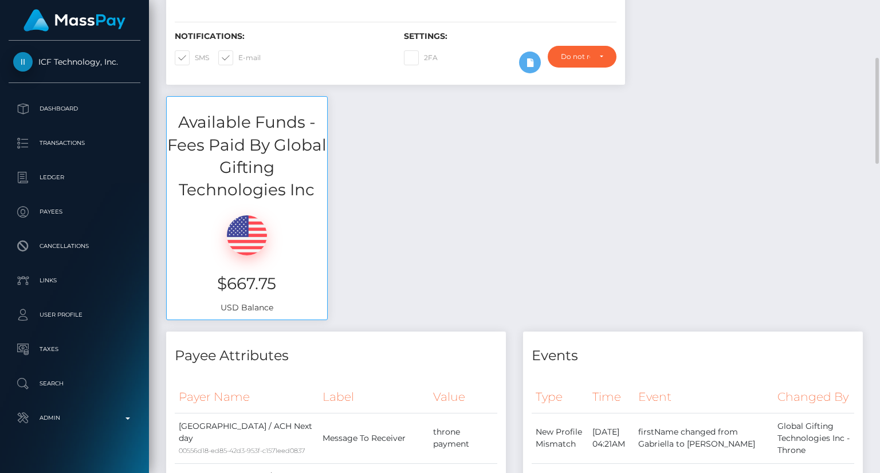
click at [245, 280] on h3 "$667.75" at bounding box center [246, 284] width 143 height 22
copy h3 "$667.75"
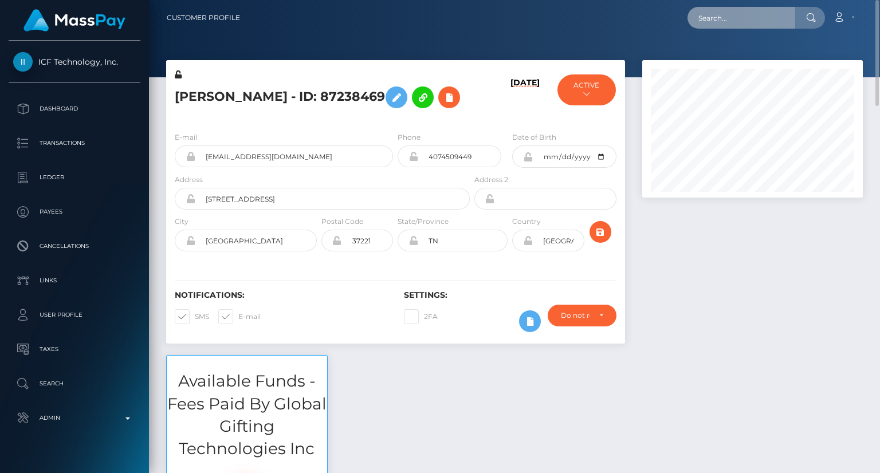
click at [712, 14] on input "text" at bounding box center [741, 18] width 108 height 22
paste input "lem91993@gmail.com"
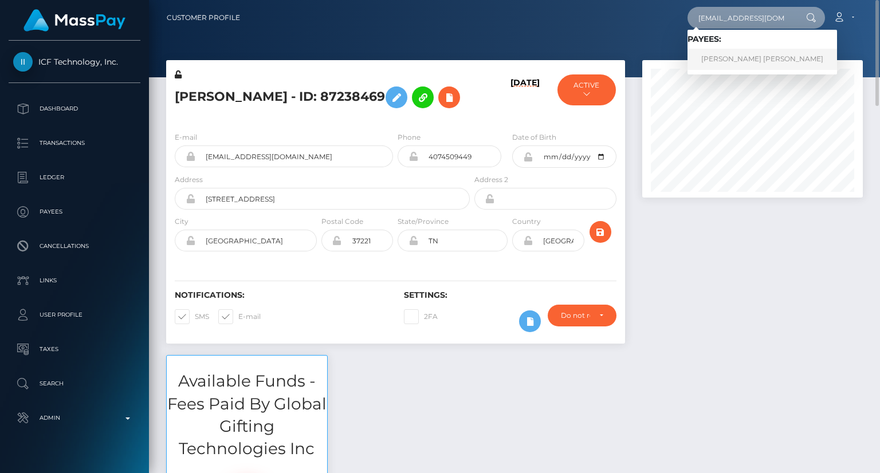
type input "lem91993@gmail.com"
click at [709, 57] on link "LAUREN ELIZABETH MARTIN" at bounding box center [762, 59] width 150 height 21
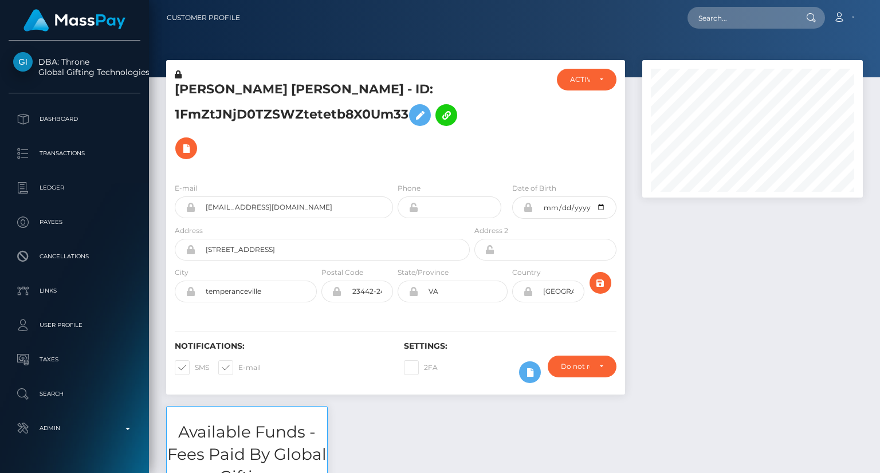
scroll to position [137, 220]
copy h5 "LAUREN"
drag, startPoint x: 172, startPoint y: 84, endPoint x: 237, endPoint y: 85, distance: 64.7
click at [237, 85] on div "LAUREN ELIZABETH MARTIN - ID: 1FmZtJNjD0TZSWZtetetb8X0Um33" at bounding box center [319, 121] width 306 height 105
click at [724, 23] on input "text" at bounding box center [741, 18] width 108 height 22
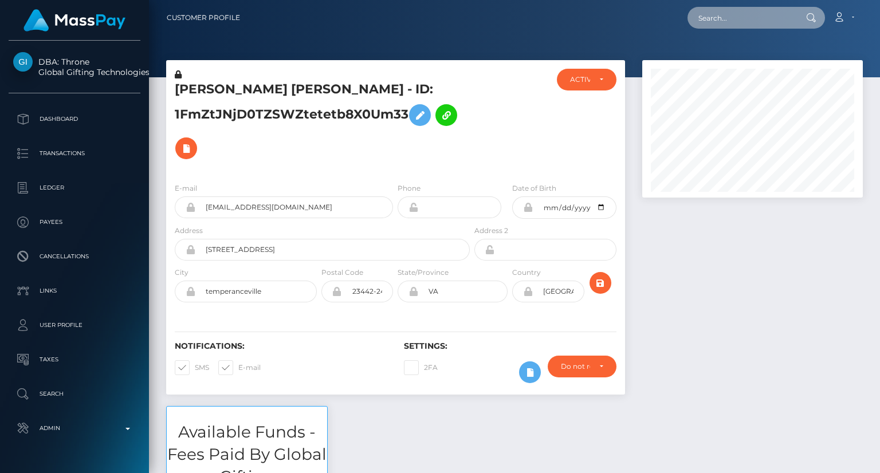
paste input "jessicaluis1294@gmail.com"
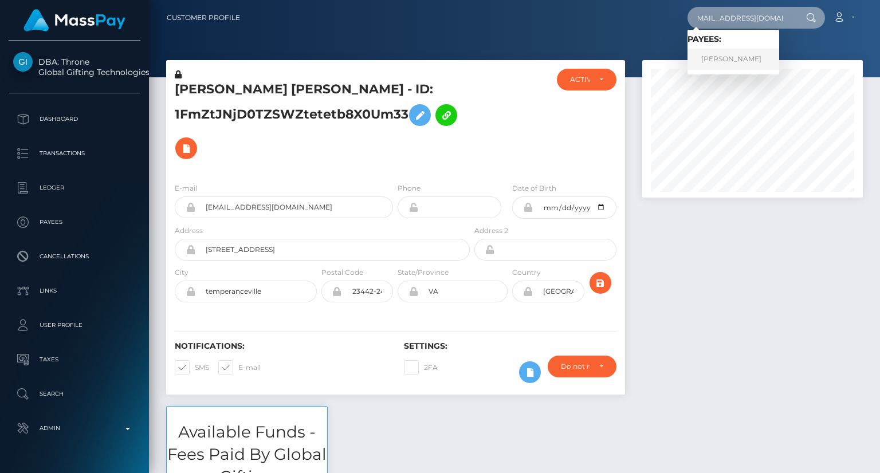
type input "jessicaluis1294@gmail.com"
click at [726, 54] on link "JESSICA JULISA LUIS" at bounding box center [733, 59] width 92 height 21
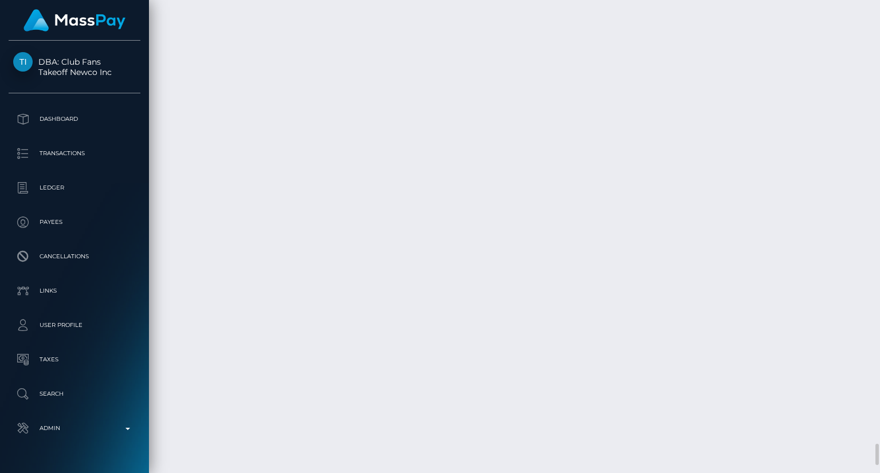
scroll to position [10064, 0]
drag, startPoint x: 300, startPoint y: 268, endPoint x: 509, endPoint y: 268, distance: 209.1
copy td "Confirmation: 3c72ae6e0a8243aeb760d95643ca19cd"
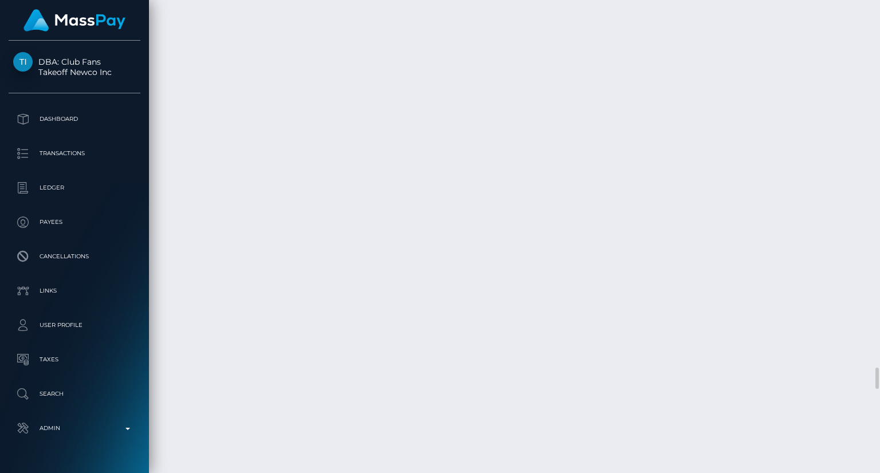
drag, startPoint x: 876, startPoint y: 353, endPoint x: 879, endPoint y: 271, distance: 82.6
click at [850, 74] on div "Customer Profile Loading... Loading..." at bounding box center [514, 236] width 731 height 473
drag, startPoint x: 869, startPoint y: 364, endPoint x: 864, endPoint y: 360, distance: 6.5
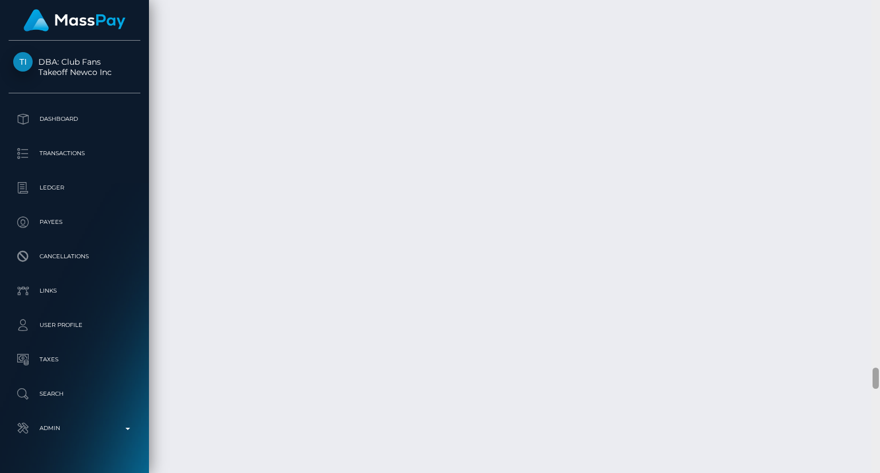
scroll to position [8662, 0]
drag, startPoint x: 879, startPoint y: 383, endPoint x: 875, endPoint y: 373, distance: 10.9
click at [876, 302] on div at bounding box center [875, 236] width 9 height 473
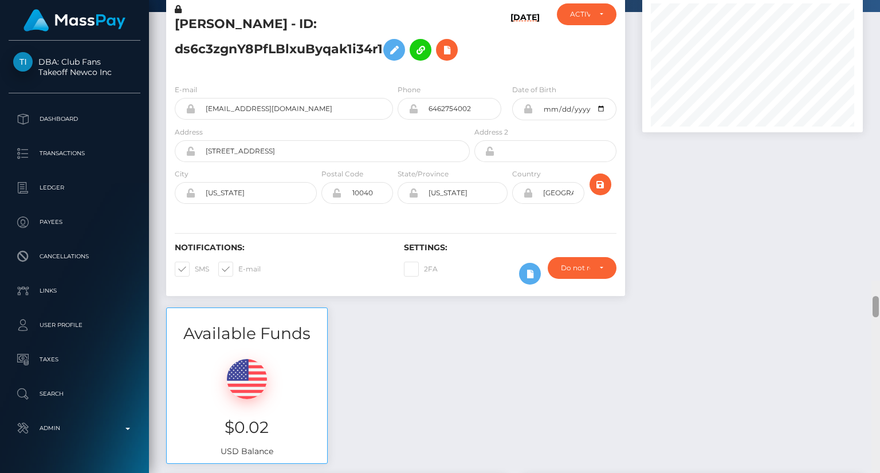
scroll to position [0, 0]
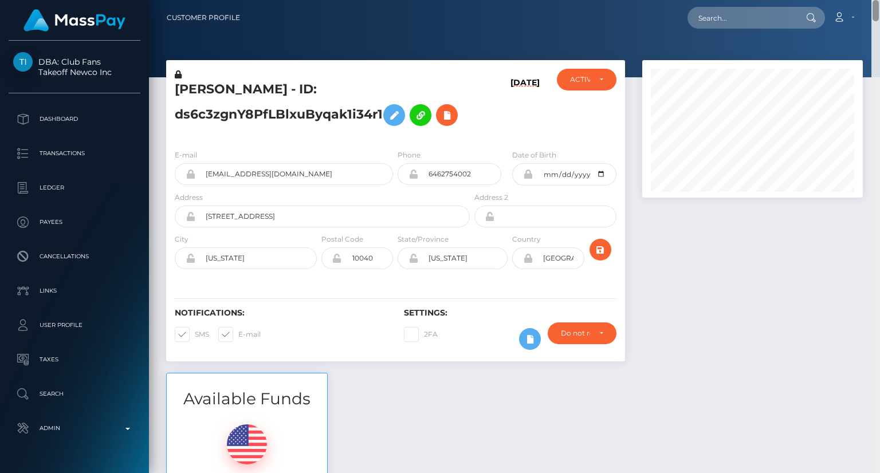
drag, startPoint x: 876, startPoint y: 398, endPoint x: 762, endPoint y: -11, distance: 424.6
click at [762, 0] on html "DBA: Club Fans Takeoff Newco Inc Dashboard Transactions Ledger Payees" at bounding box center [440, 236] width 880 height 473
drag, startPoint x: 171, startPoint y: 86, endPoint x: 384, endPoint y: 116, distance: 215.8
click at [384, 117] on div "JESSICA JULISA LUIS - ID: ds6c3zgnY8PfLBlxuByqak1i34r1" at bounding box center [319, 105] width 306 height 72
copy h5 "JESSICA JULISA LUIS - ID: ds6c3zgnY8PfLBlxuByqak1i34r1"
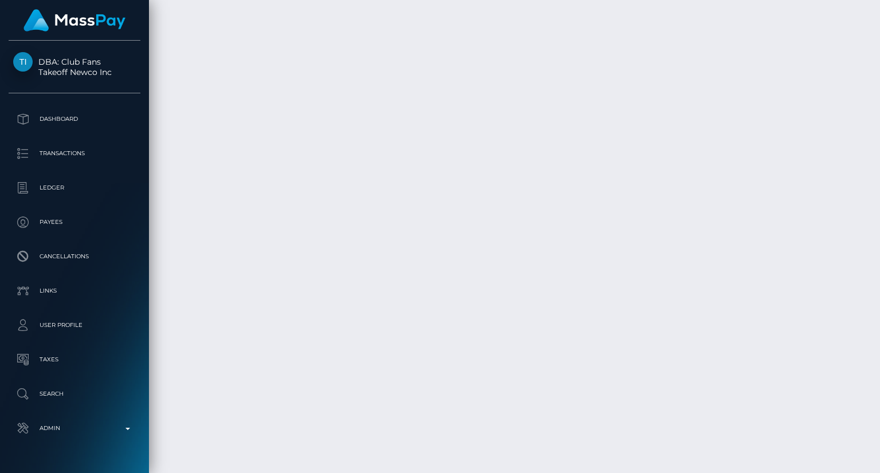
scroll to position [10064, 0]
drag, startPoint x: 877, startPoint y: 28, endPoint x: 775, endPoint y: 403, distance: 388.3
click at [878, 473] on html "DBA: Club Fans Takeoff Newco Inc Dashboard Transactions Ledger Payees" at bounding box center [440, 236] width 880 height 473
drag, startPoint x: 298, startPoint y: 269, endPoint x: 506, endPoint y: 276, distance: 208.6
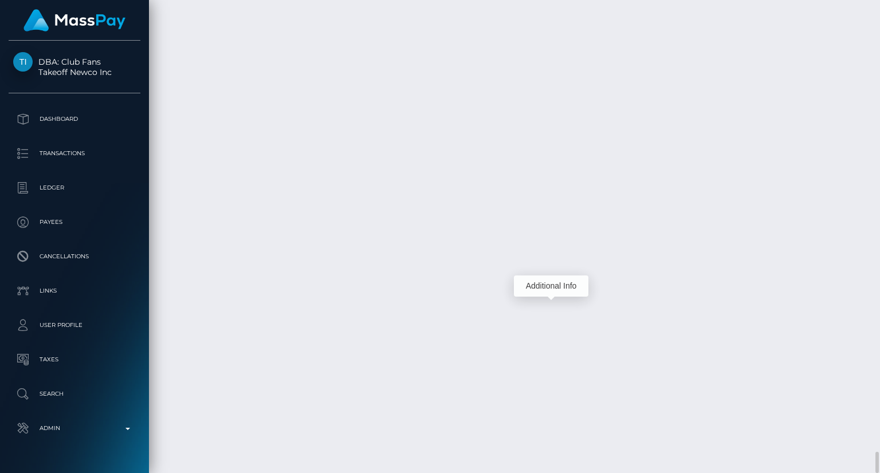
scroll to position [137, 220]
copy td "Confirmation: 3c72ae6e0a8243aeb760d95643ca19cd"
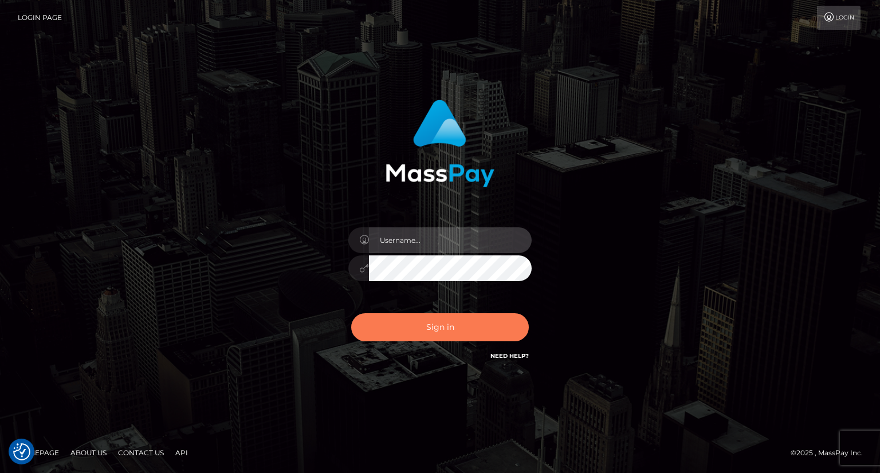
type input "carolina"
click at [460, 331] on button "Sign in" at bounding box center [440, 327] width 178 height 28
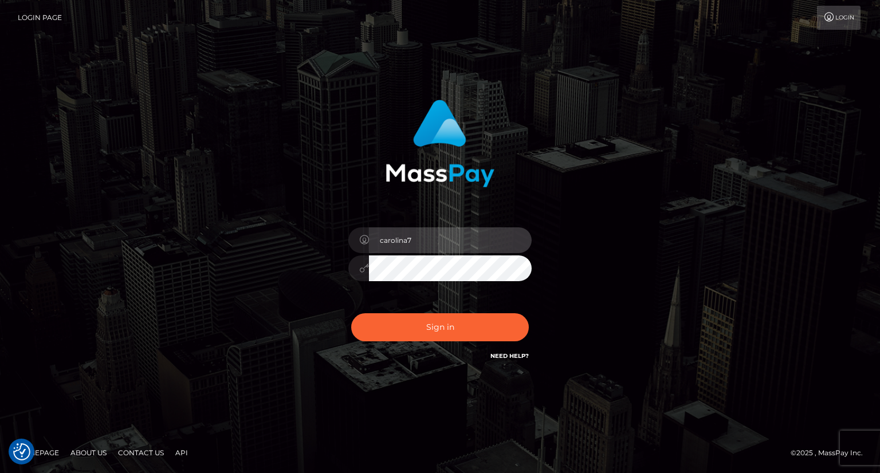
type input "carolina"
click at [738, 320] on div "carolina Sign in" at bounding box center [439, 237] width 653 height 292
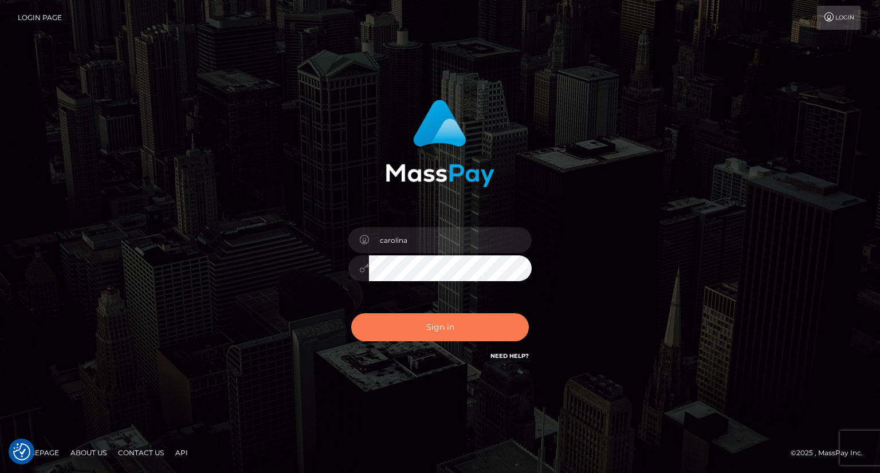
click at [456, 325] on button "Sign in" at bounding box center [440, 327] width 178 height 28
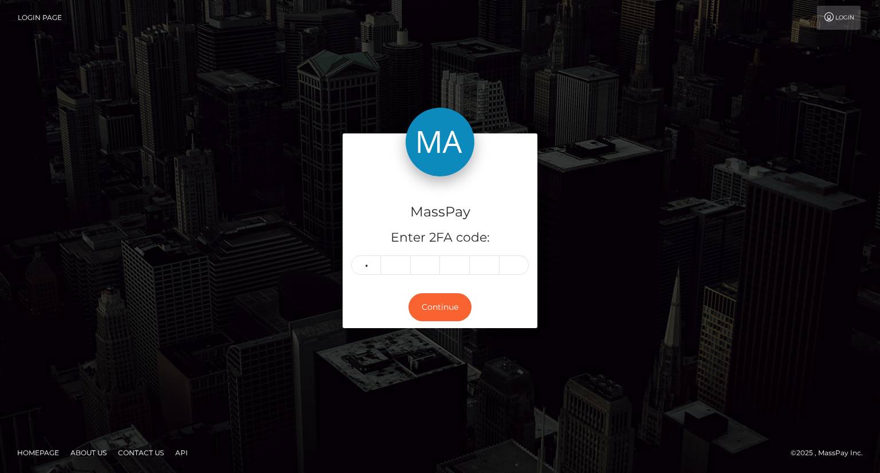
type input "7"
type input "0"
type input "5"
type input "8"
type input "3"
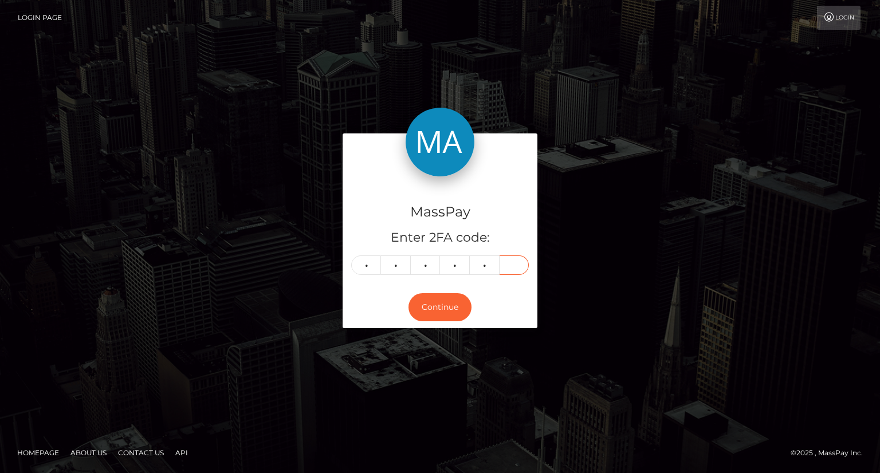
type input "6"
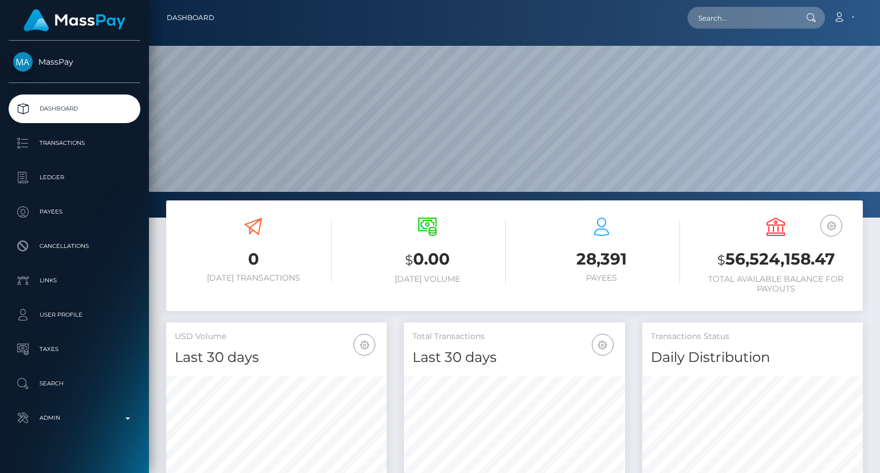
scroll to position [203, 220]
click at [708, 23] on input "text" at bounding box center [741, 18] width 108 height 22
paste input "christopherwallace477@gmail.com"
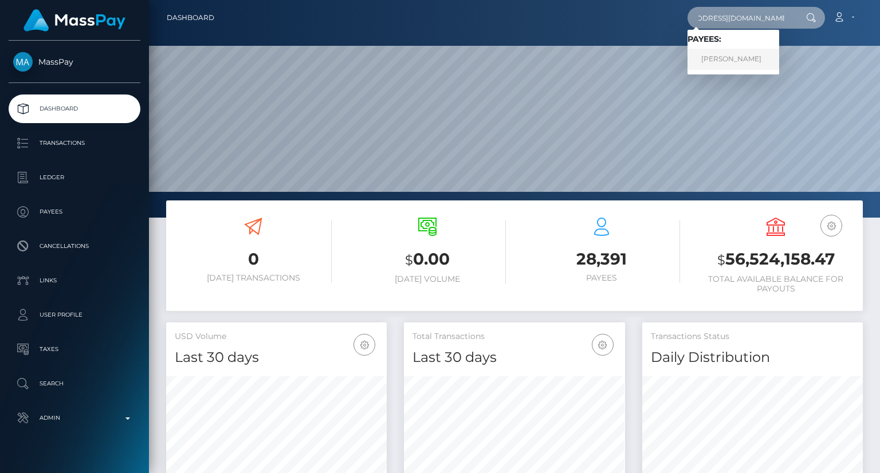
type input "christopherwallace477@gmail.com"
click at [709, 66] on link "Christopher Wallace" at bounding box center [733, 59] width 92 height 21
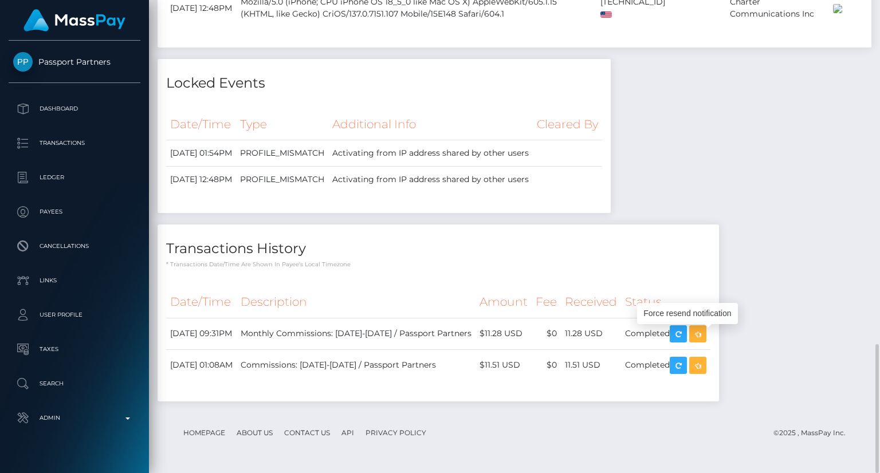
scroll to position [137, 220]
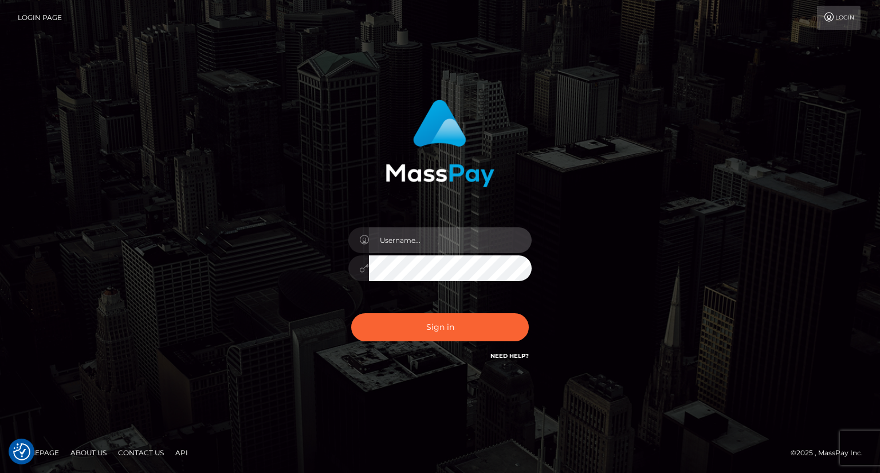
type input "carolina"
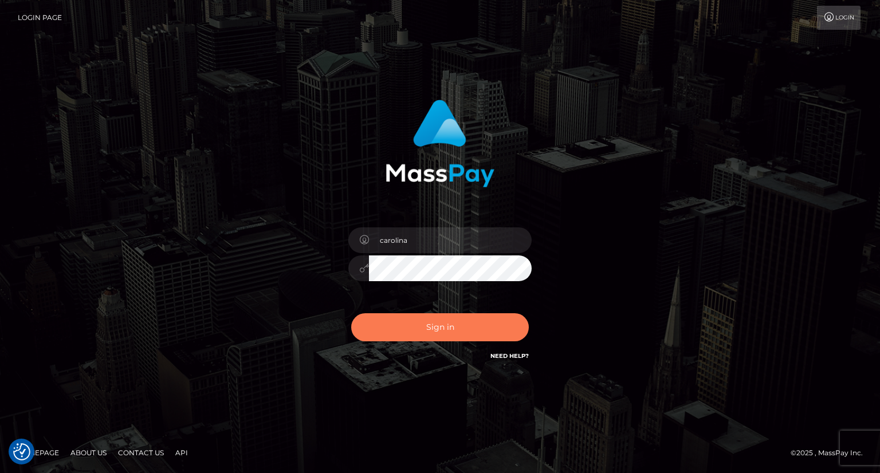
click at [439, 320] on button "Sign in" at bounding box center [440, 327] width 178 height 28
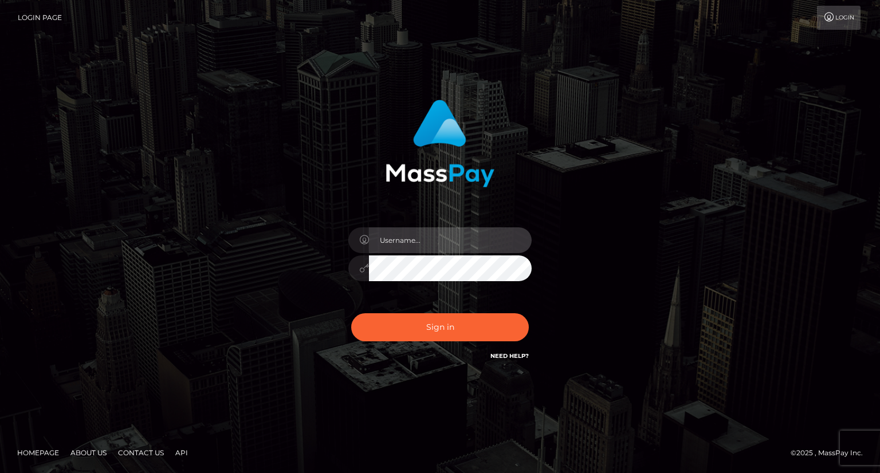
type input "carolina"
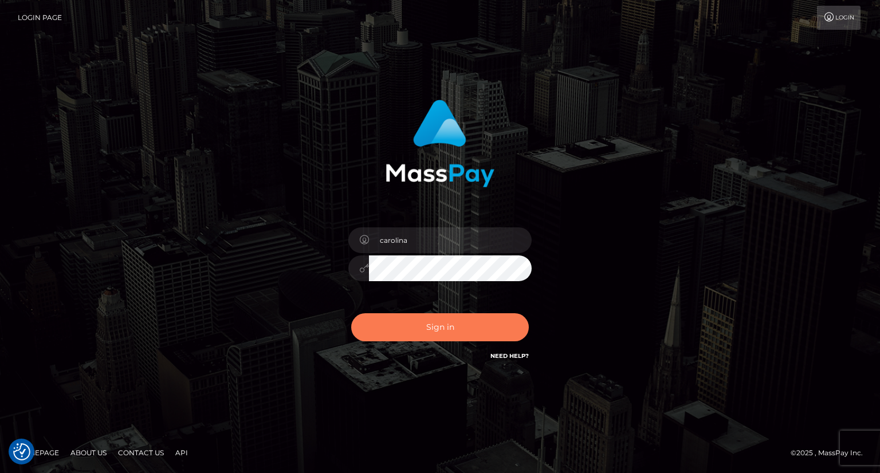
click at [437, 321] on button "Sign in" at bounding box center [440, 327] width 178 height 28
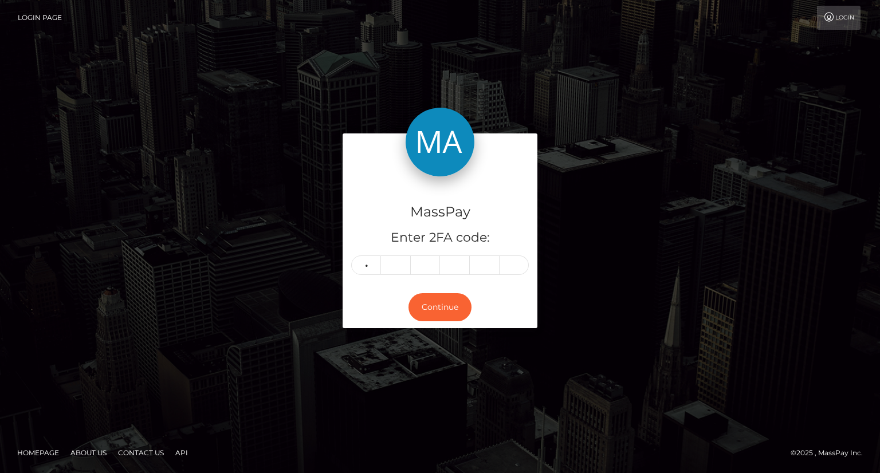
type input "1"
type input "3"
type input "9"
type input "7"
type input "0"
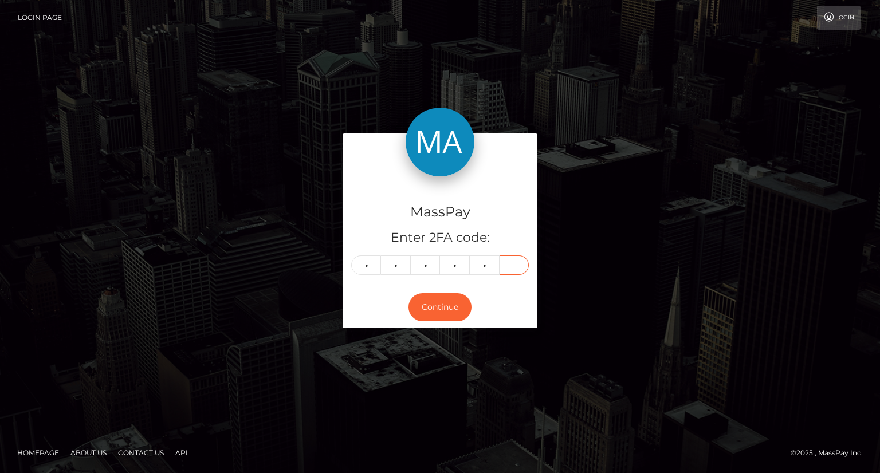
type input "0"
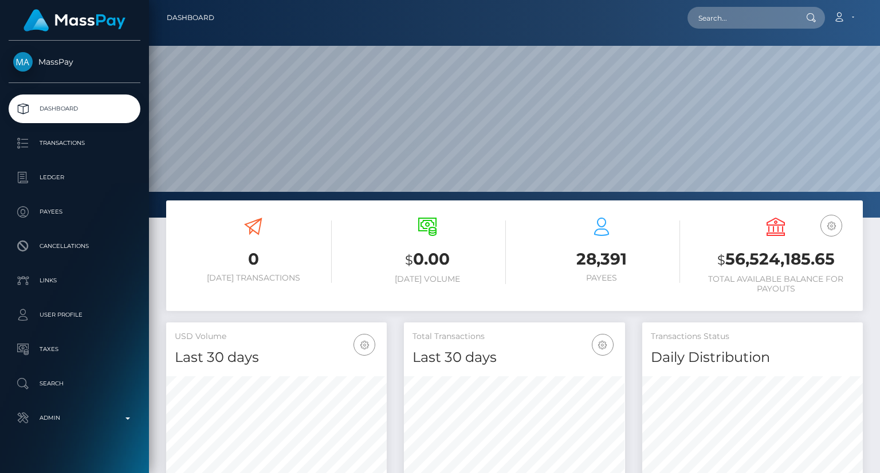
scroll to position [203, 220]
click at [760, 4] on nav "Dashboard Loading... Loading... Account Edit Profile" at bounding box center [514, 18] width 731 height 36
click at [751, 22] on input "text" at bounding box center [741, 18] width 108 height 22
paste input "[EMAIL_ADDRESS][DOMAIN_NAME]"
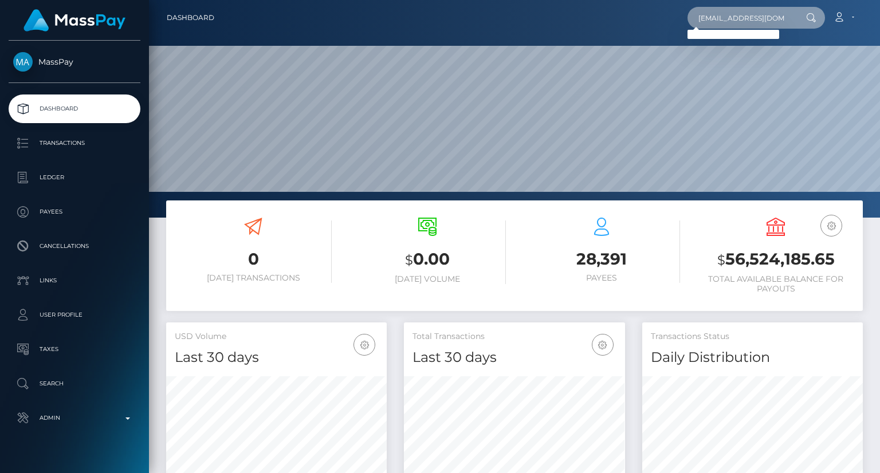
click at [726, 17] on input "[EMAIL_ADDRESS][DOMAIN_NAME]" at bounding box center [741, 18] width 108 height 22
click at [726, 16] on input "[EMAIL_ADDRESS][DOMAIN_NAME]" at bounding box center [741, 18] width 108 height 22
paste input "[EMAIL_ADDRESS]"
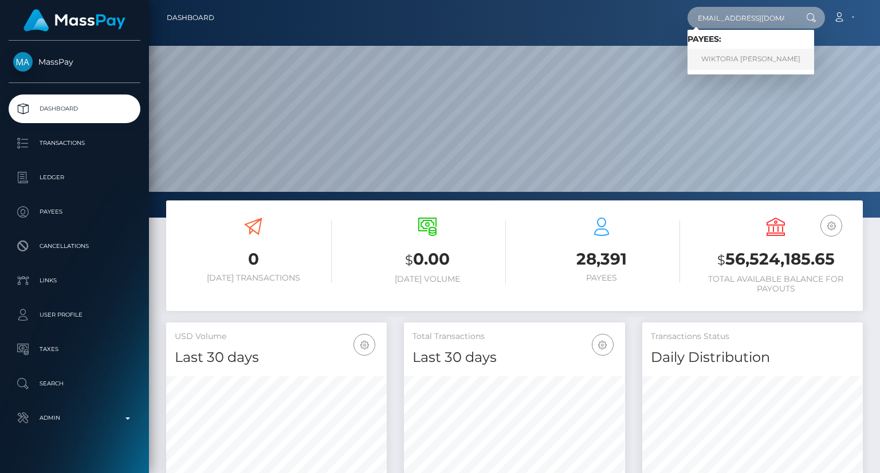
type input "[EMAIL_ADDRESS][DOMAIN_NAME]"
click at [721, 62] on link "WIKTORIA [PERSON_NAME]" at bounding box center [750, 59] width 127 height 21
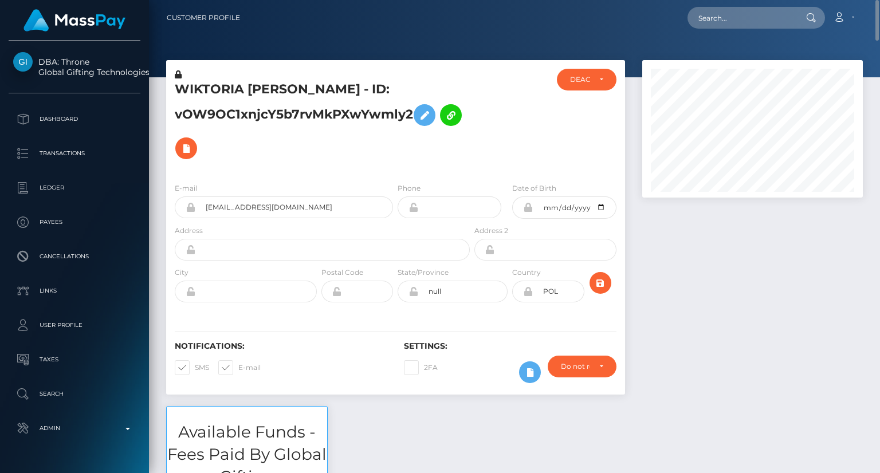
scroll to position [137, 220]
drag, startPoint x: 177, startPoint y: 88, endPoint x: 243, endPoint y: 85, distance: 66.5
click at [243, 85] on h5 "WIKTORIA [PERSON_NAME] - ID: vOW9OC1xnjcY5b7rvMkPXwYwmly2" at bounding box center [319, 123] width 289 height 84
copy h5 "WIKTORIA"
click at [720, 17] on input "text" at bounding box center [741, 18] width 108 height 22
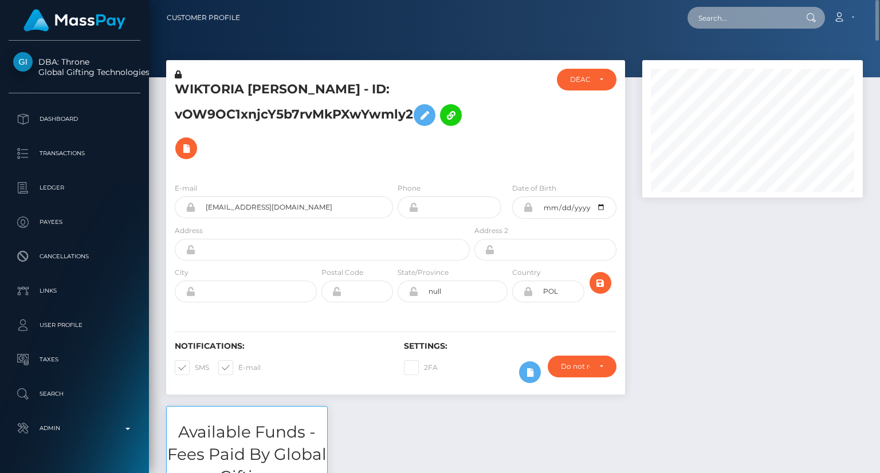
paste input "[EMAIL_ADDRESS][DOMAIN_NAME]"
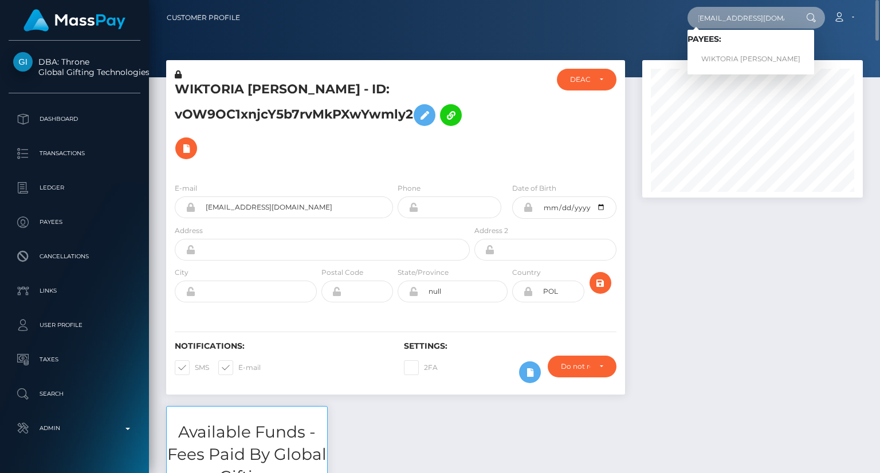
scroll to position [0, 0]
click at [722, 22] on input "[EMAIL_ADDRESS][DOMAIN_NAME]" at bounding box center [741, 18] width 108 height 22
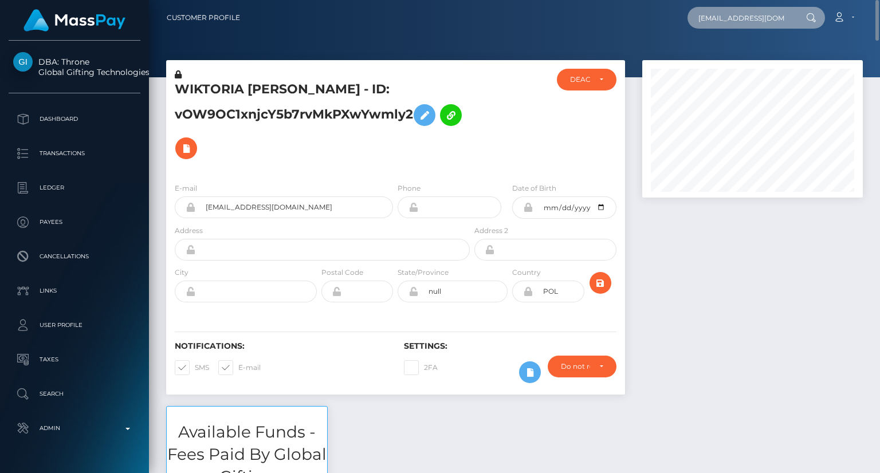
click at [722, 22] on input "[EMAIL_ADDRESS][DOMAIN_NAME]" at bounding box center [741, 18] width 108 height 22
paste input "choo.des.x"
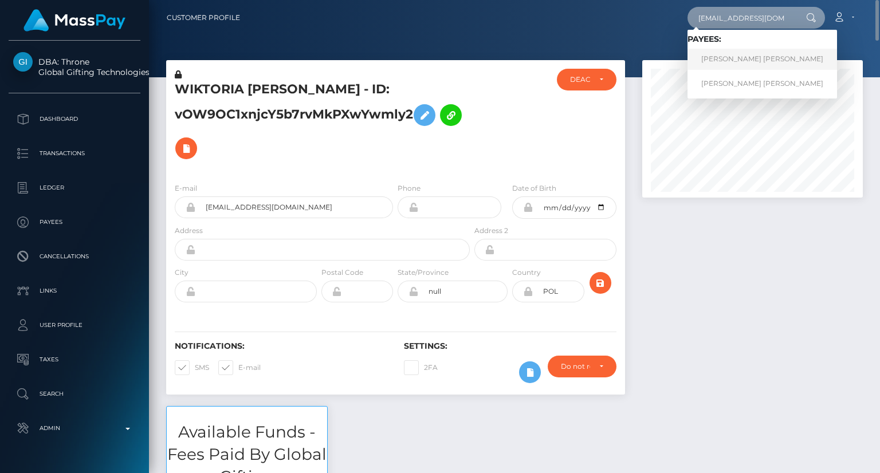
type input "[EMAIL_ADDRESS][DOMAIN_NAME]"
click at [764, 57] on link "DIANA SOFIA RAMOS ESCALONA" at bounding box center [762, 59] width 150 height 21
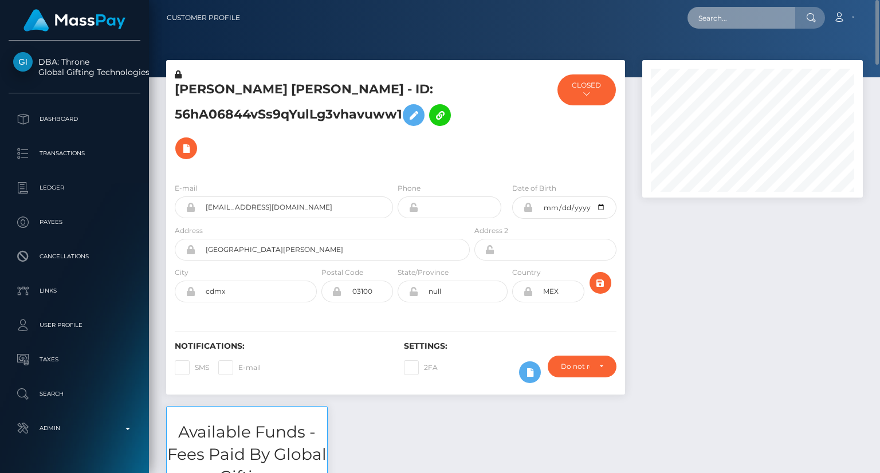
click at [723, 21] on input "text" at bounding box center [741, 18] width 108 height 22
paste input "[EMAIL_ADDRESS][DOMAIN_NAME]"
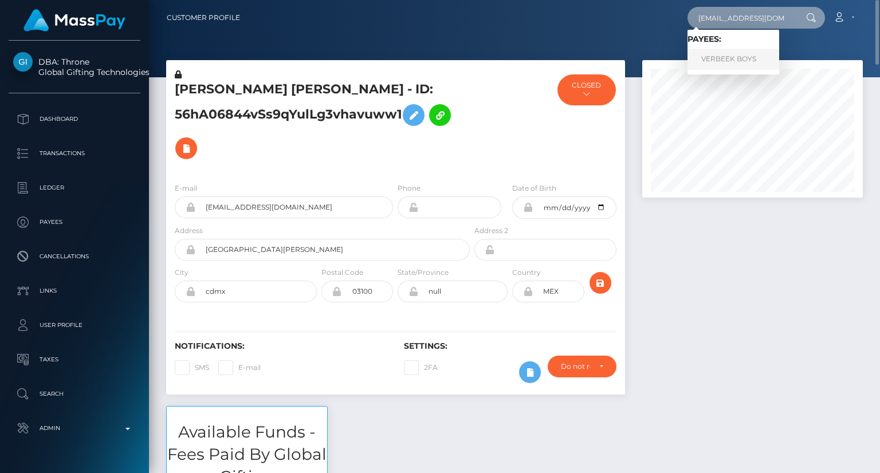
type input "[EMAIL_ADDRESS][DOMAIN_NAME]"
click at [729, 57] on link "VERBEEK BOYS" at bounding box center [733, 59] width 92 height 21
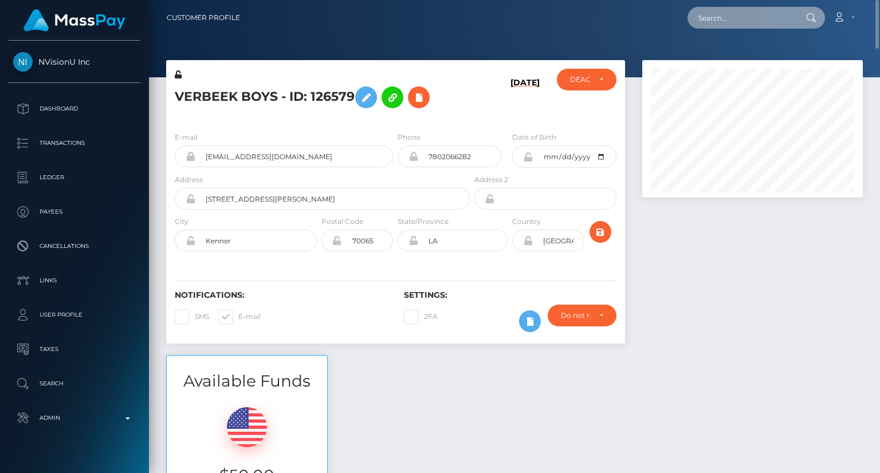
click at [737, 22] on input "text" at bounding box center [741, 18] width 108 height 22
paste input "[EMAIL_ADDRESS][DOMAIN_NAME]"
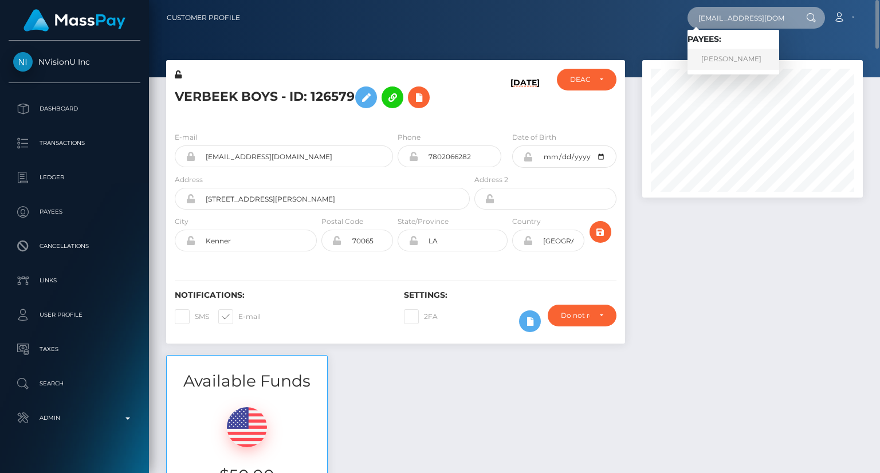
type input "[EMAIL_ADDRESS][DOMAIN_NAME]"
click at [719, 65] on link "[PERSON_NAME]" at bounding box center [733, 59] width 92 height 21
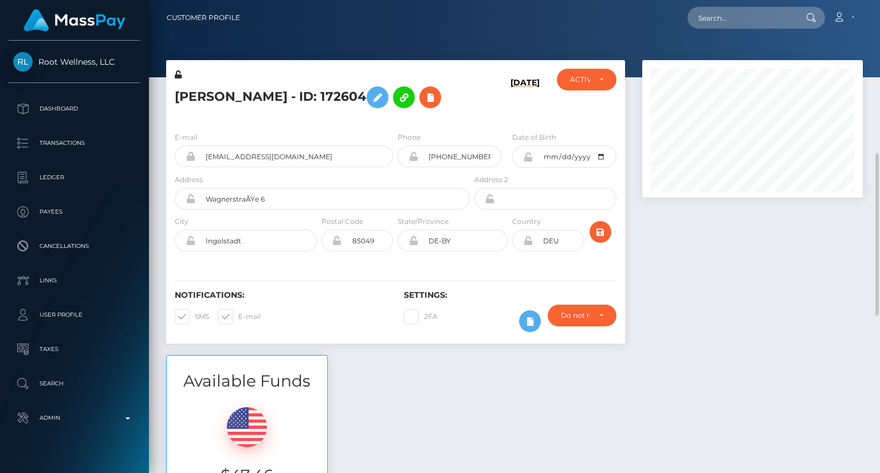
scroll to position [115, 0]
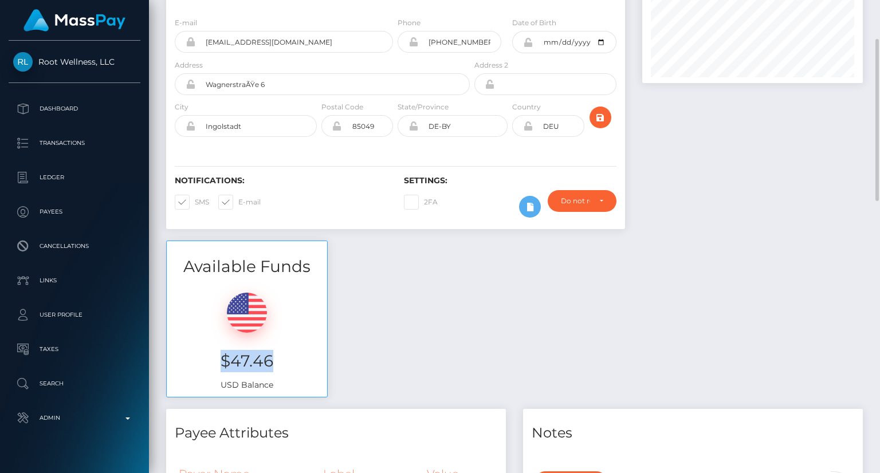
drag, startPoint x: 238, startPoint y: 361, endPoint x: 286, endPoint y: 357, distance: 48.9
click at [286, 357] on h3 "$47.46" at bounding box center [246, 361] width 143 height 22
copy h3 "$47.46"
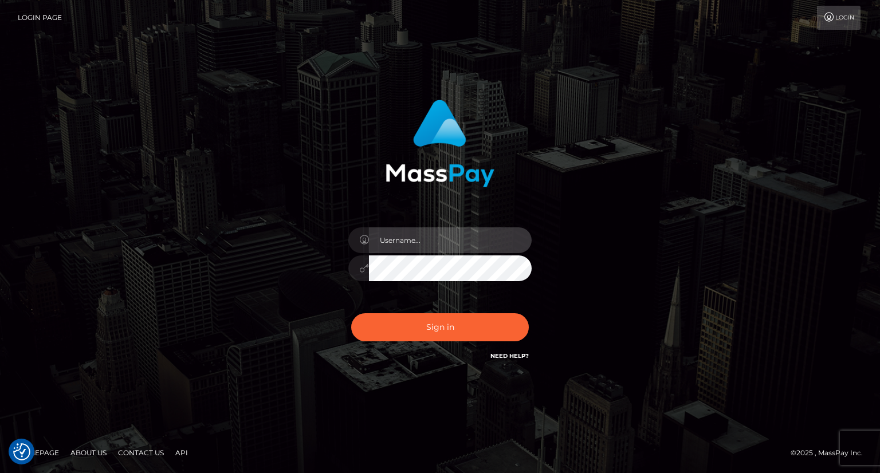
type input "carolina"
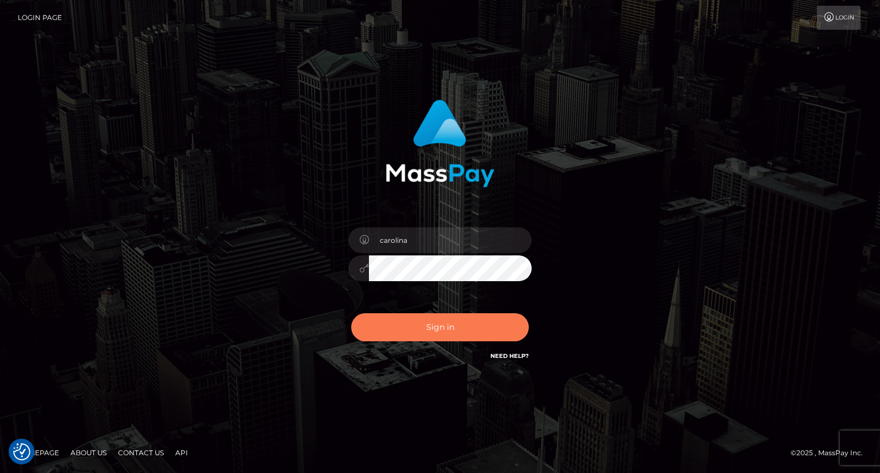
click at [449, 324] on button "Sign in" at bounding box center [440, 327] width 178 height 28
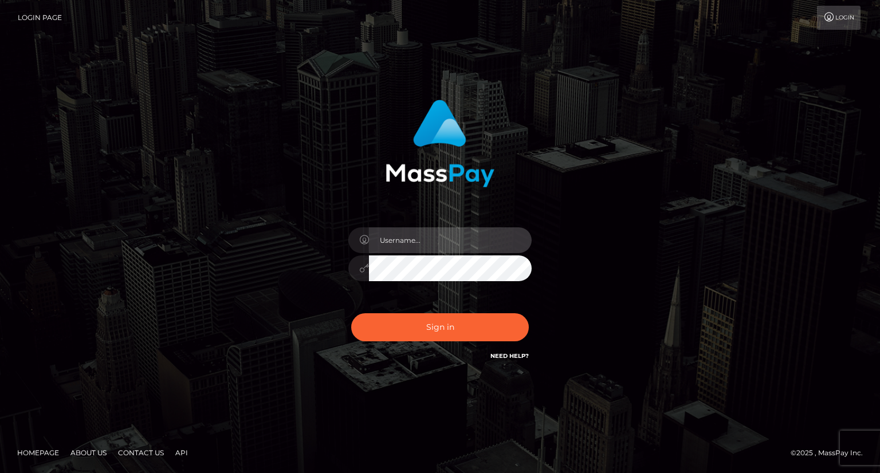
type input "carolina"
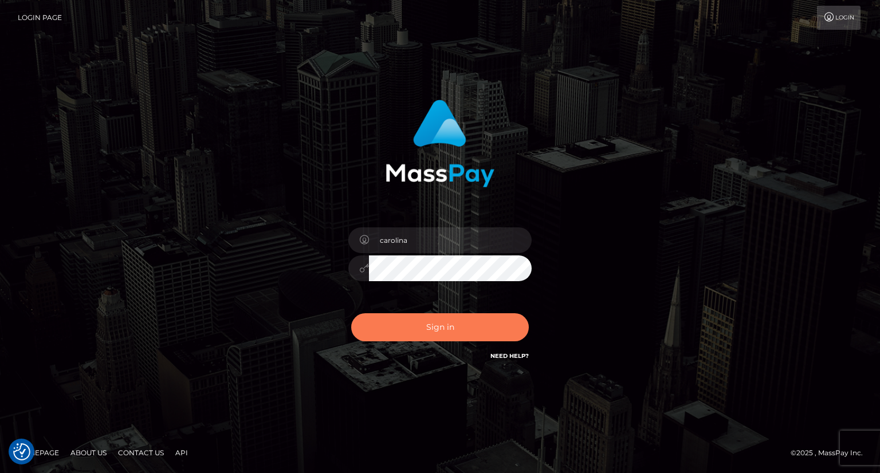
click at [449, 331] on button "Sign in" at bounding box center [440, 327] width 178 height 28
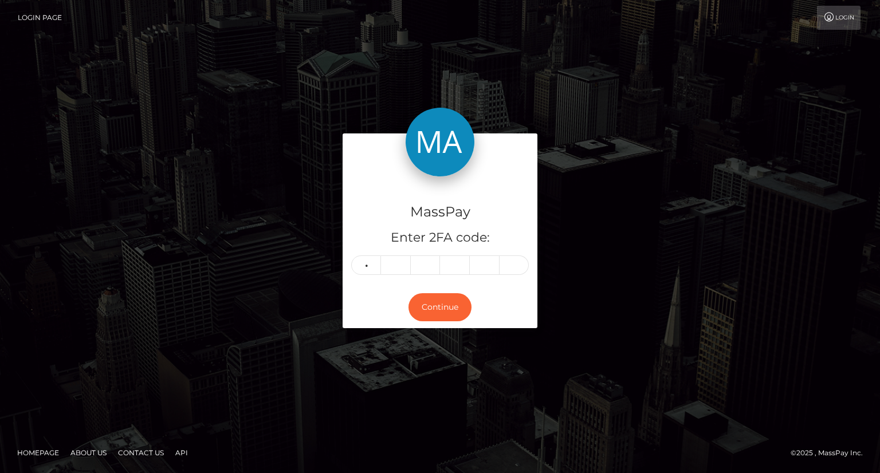
type input "7"
type input "3"
type input "6"
type input "5"
type input "4"
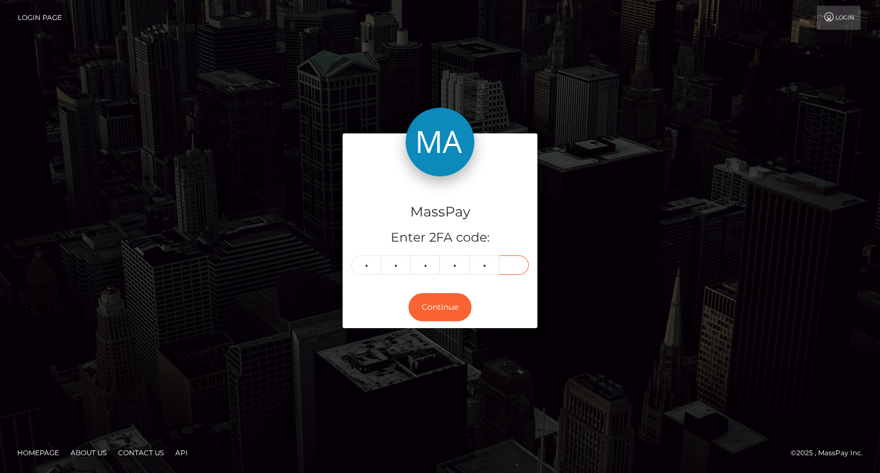
type input "6"
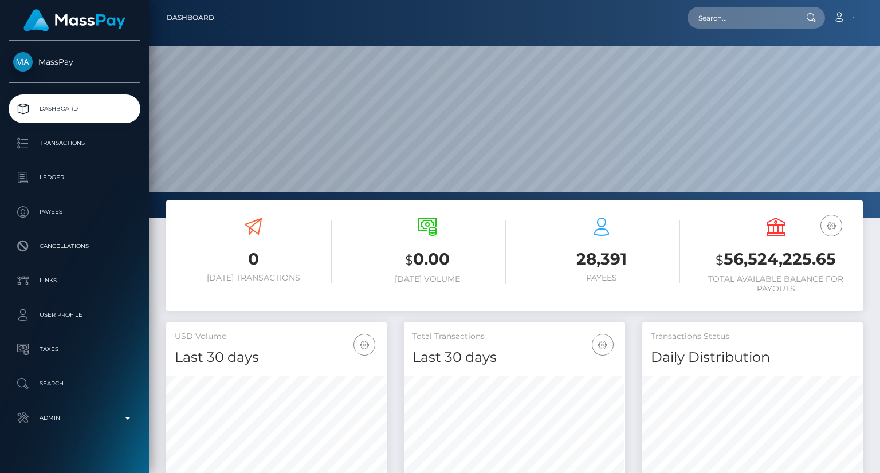
scroll to position [203, 220]
click at [722, 22] on input "text" at bounding box center [741, 18] width 108 height 22
paste input "aantonozaur@gmail.com"
type input "aantonozaur@gmail.com"
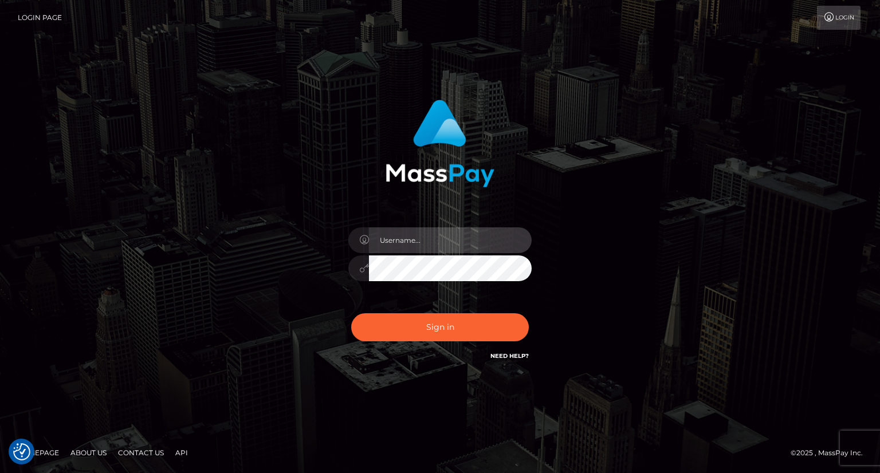
type input "carolina"
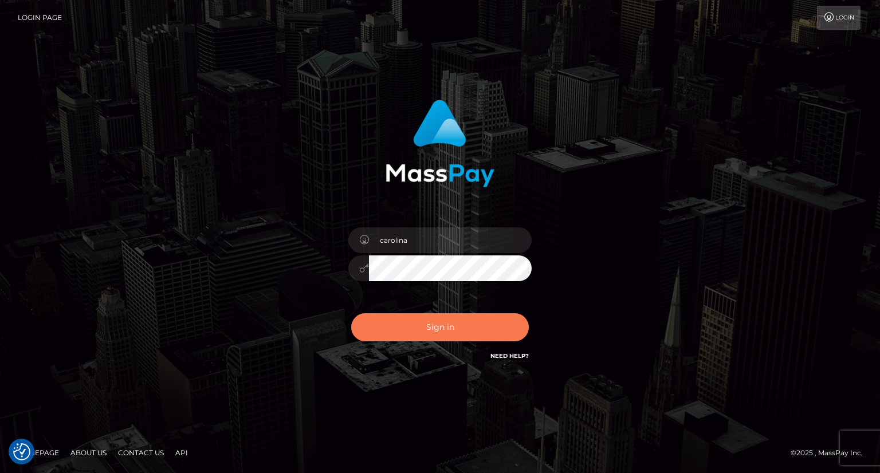
click at [461, 320] on button "Sign in" at bounding box center [440, 327] width 178 height 28
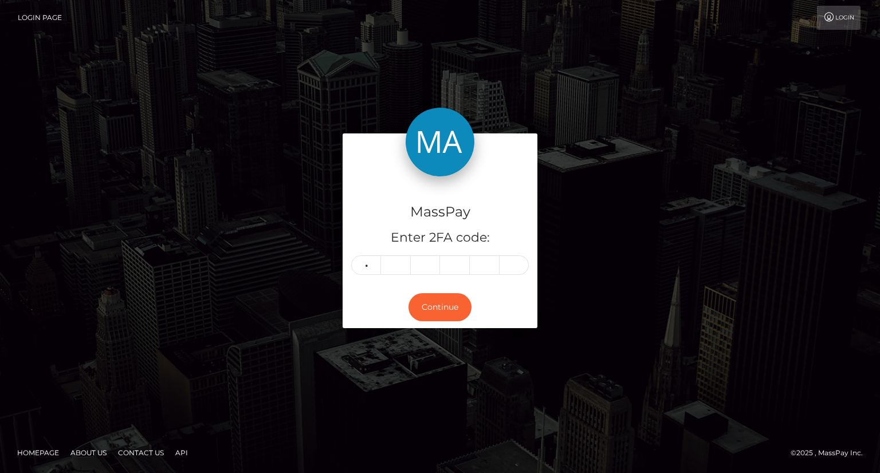
type input "8"
type input "2"
type input "3"
type input "2"
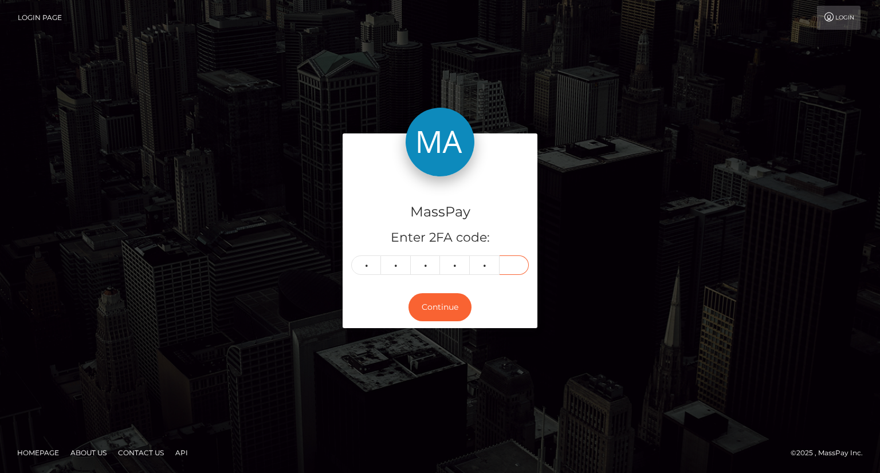
type input "8"
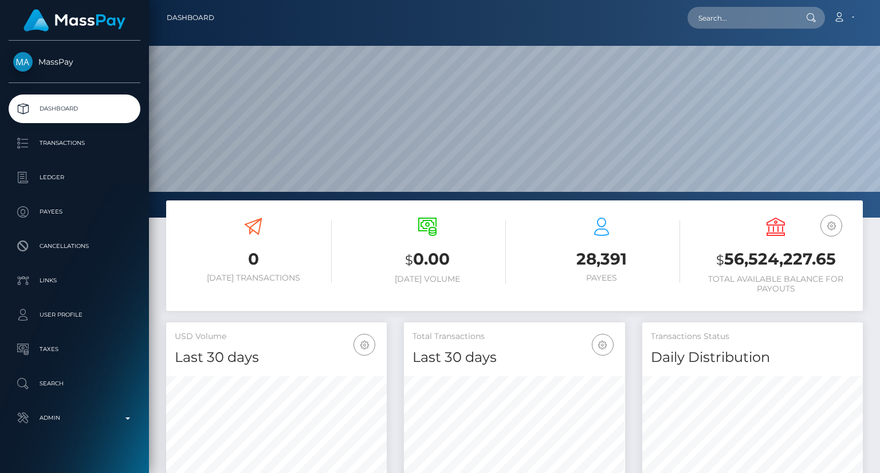
scroll to position [203, 220]
click at [742, 15] on input "text" at bounding box center [741, 18] width 108 height 22
paste input "[EMAIL_ADDRESS][DOMAIN_NAME]"
type input "[EMAIL_ADDRESS][DOMAIN_NAME]"
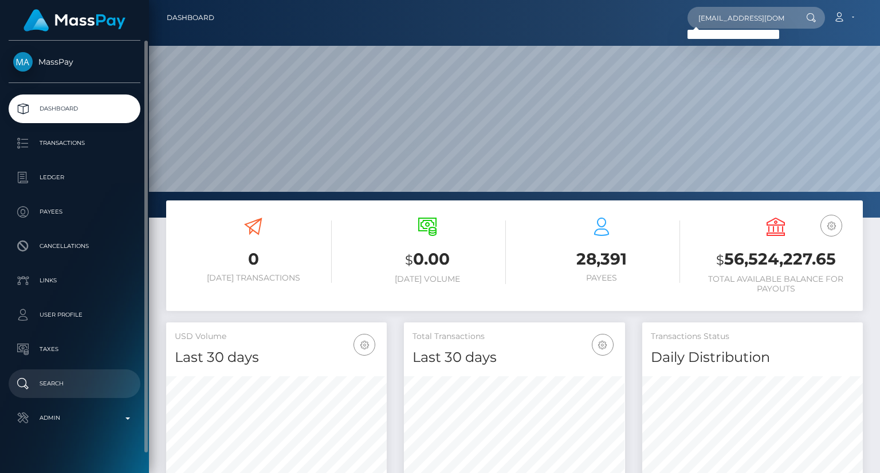
click at [50, 383] on p "Search" at bounding box center [74, 383] width 123 height 17
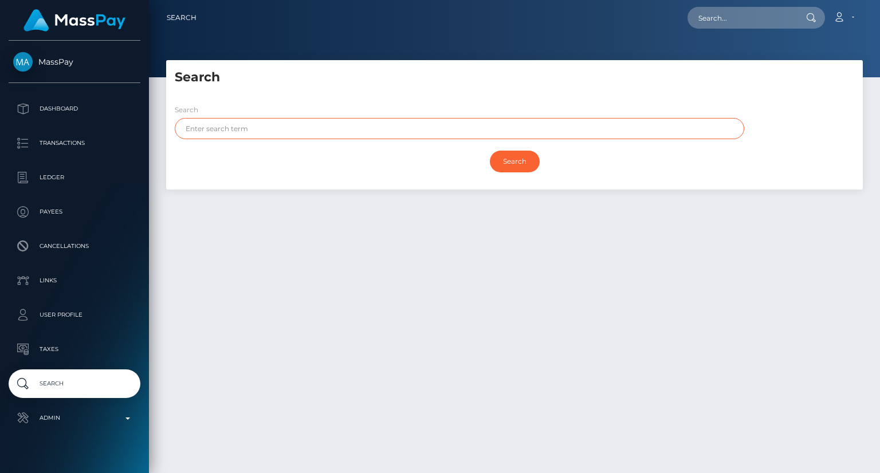
click at [236, 138] on input "text" at bounding box center [459, 128] width 569 height 21
paste input "Wlazło"
click at [513, 163] on input "Search" at bounding box center [515, 162] width 50 height 22
click at [504, 167] on input "Search" at bounding box center [515, 162] width 50 height 22
click at [516, 156] on input "Search" at bounding box center [515, 162] width 50 height 22
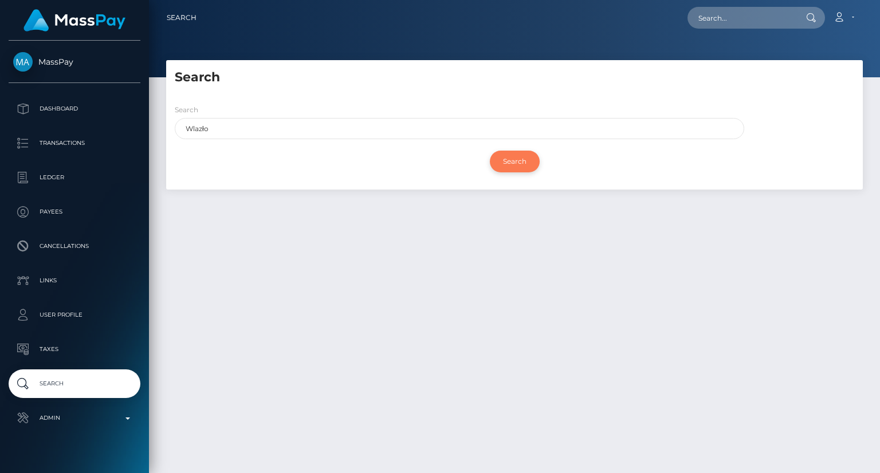
click at [516, 156] on input "Search" at bounding box center [515, 162] width 50 height 22
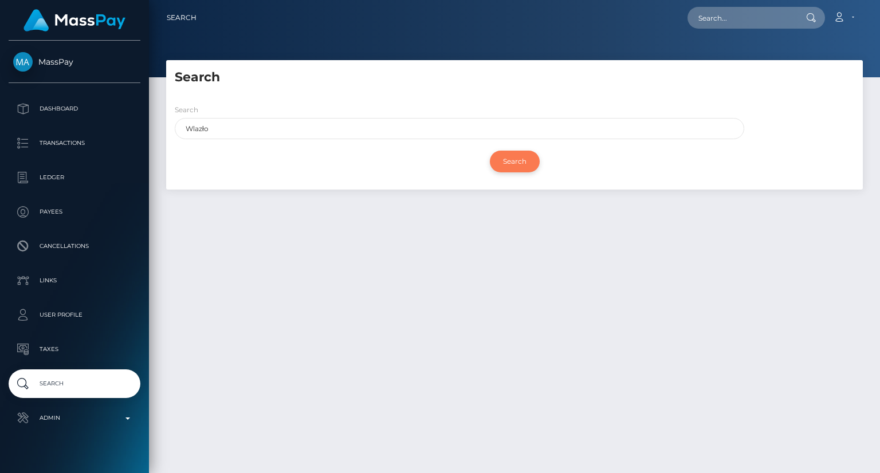
click at [516, 156] on input "Search" at bounding box center [515, 162] width 50 height 22
click at [511, 160] on input "Search" at bounding box center [515, 162] width 50 height 22
click at [511, 159] on input "Search" at bounding box center [515, 162] width 50 height 22
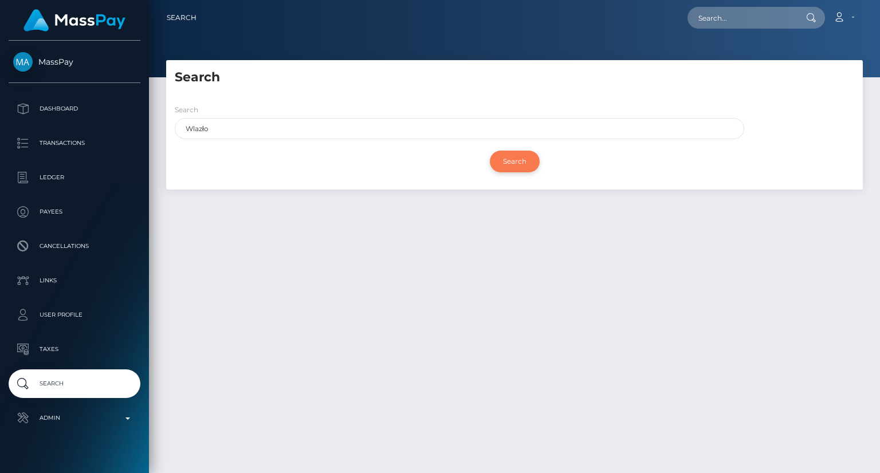
click at [511, 160] on input "Search" at bounding box center [515, 162] width 50 height 22
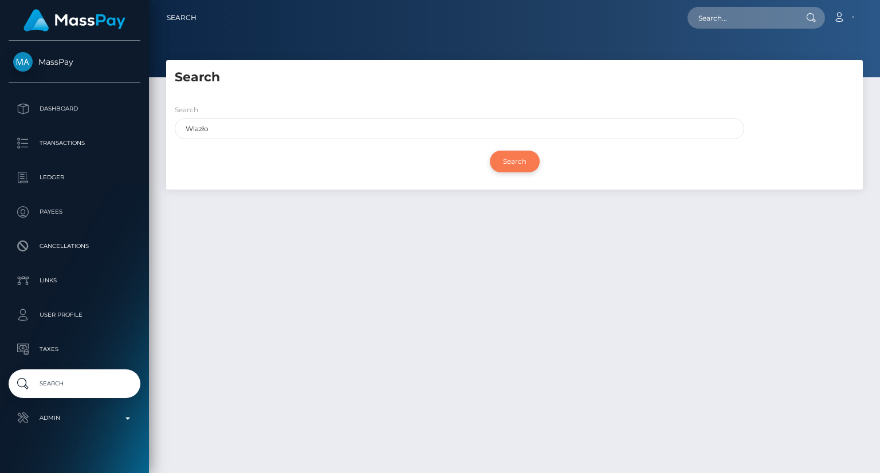
click at [517, 161] on input "Search" at bounding box center [515, 162] width 50 height 22
click at [518, 162] on input "Search" at bounding box center [515, 162] width 50 height 22
click at [517, 162] on input "Search" at bounding box center [515, 162] width 50 height 22
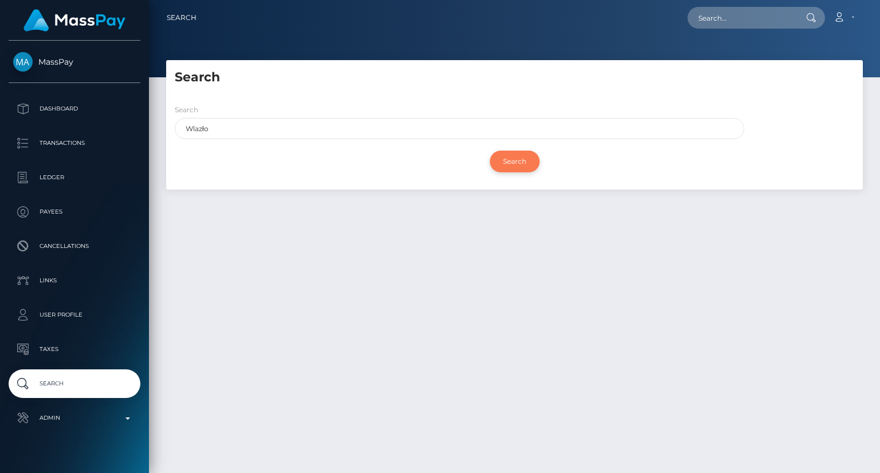
click at [517, 162] on input "Search" at bounding box center [515, 162] width 50 height 22
click at [204, 127] on input "Wlazło" at bounding box center [459, 128] width 569 height 21
click at [204, 125] on input "Wlazło" at bounding box center [459, 128] width 569 height 21
paste input "[PERSON_NAME]"
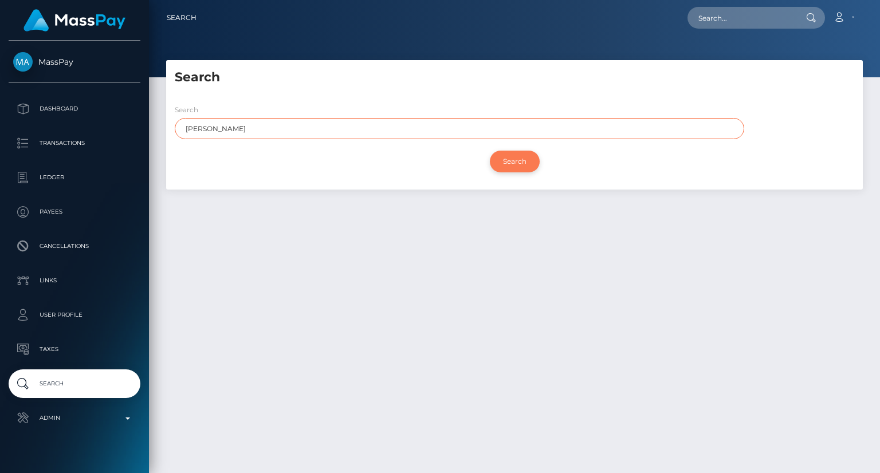
type input "[PERSON_NAME]"
click at [520, 161] on input "Search" at bounding box center [515, 162] width 50 height 22
click at [520, 162] on input "Search" at bounding box center [515, 162] width 50 height 22
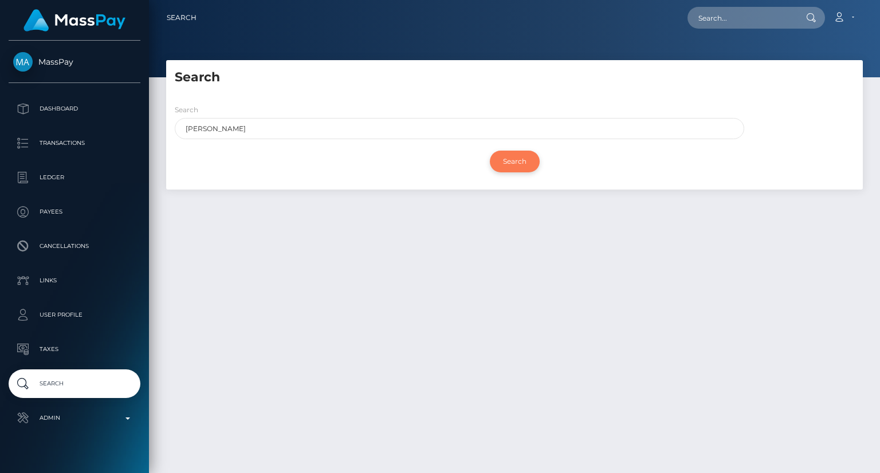
click at [520, 162] on input "Search" at bounding box center [515, 162] width 50 height 22
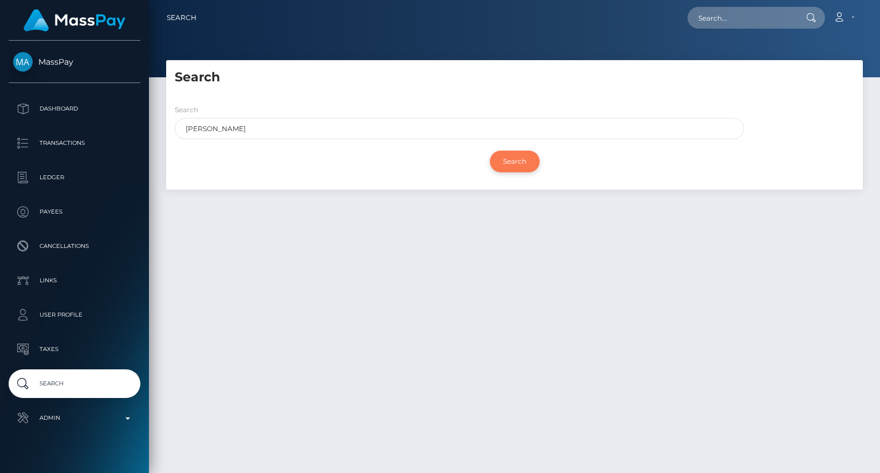
click at [520, 162] on input "Search" at bounding box center [515, 162] width 50 height 22
click at [518, 161] on input "Search" at bounding box center [515, 162] width 50 height 22
click at [517, 160] on input "Search" at bounding box center [515, 162] width 50 height 22
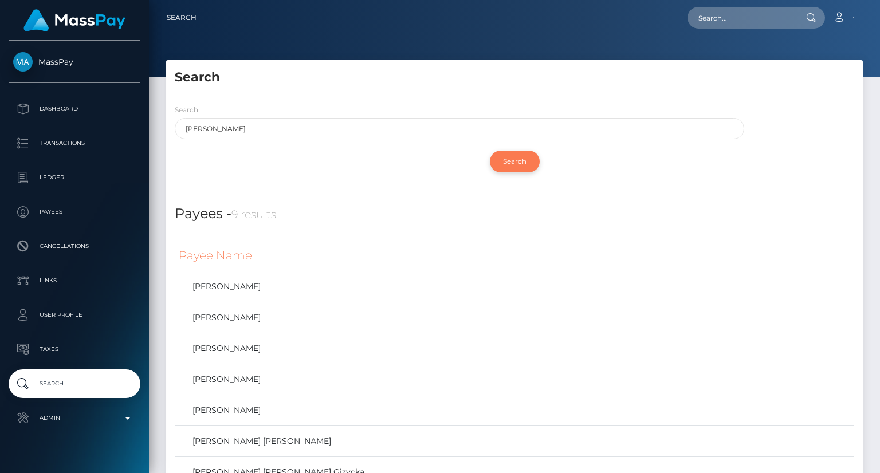
click at [517, 160] on input "Search" at bounding box center [515, 162] width 50 height 22
click at [243, 350] on link "DANUTA WŁADYSŁAWA WLAZŁO" at bounding box center [514, 348] width 671 height 17
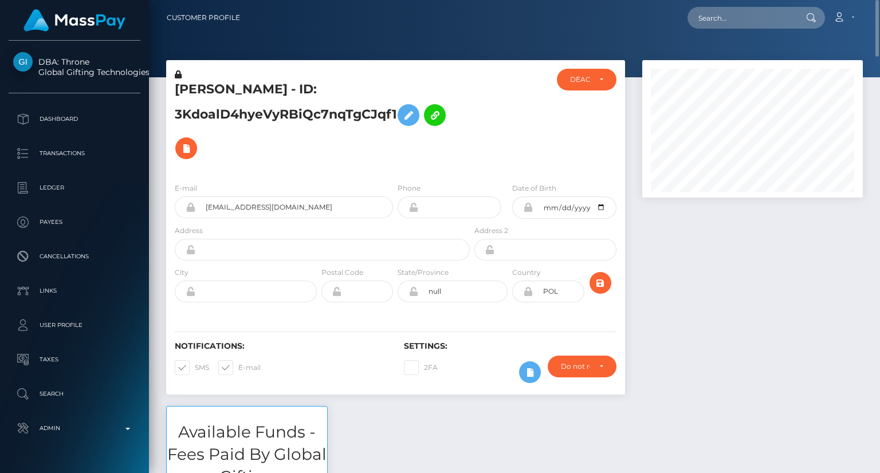
drag, startPoint x: 175, startPoint y: 88, endPoint x: 401, endPoint y: 107, distance: 226.5
click at [401, 107] on h5 "DANUTA WŁADYSŁAWA WLAZŁO - ID: 3KdoalD4hyeVyRBiQc7nqTgCJqf1" at bounding box center [319, 123] width 289 height 84
copy h5 "DANUTA WŁADYSŁAWA WLAZŁO - ID: 3KdoalD4hyeVyRBiQc7nqTgCJqf1"
drag, startPoint x: 830, startPoint y: 295, endPoint x: 741, endPoint y: 286, distance: 88.6
click at [830, 294] on div at bounding box center [753, 233] width 238 height 346
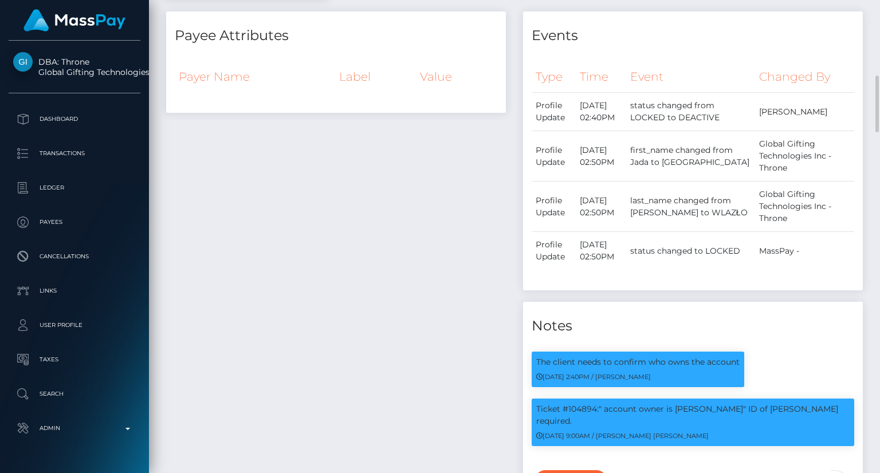
scroll to position [859, 0]
